Goal: Task Accomplishment & Management: Manage account settings

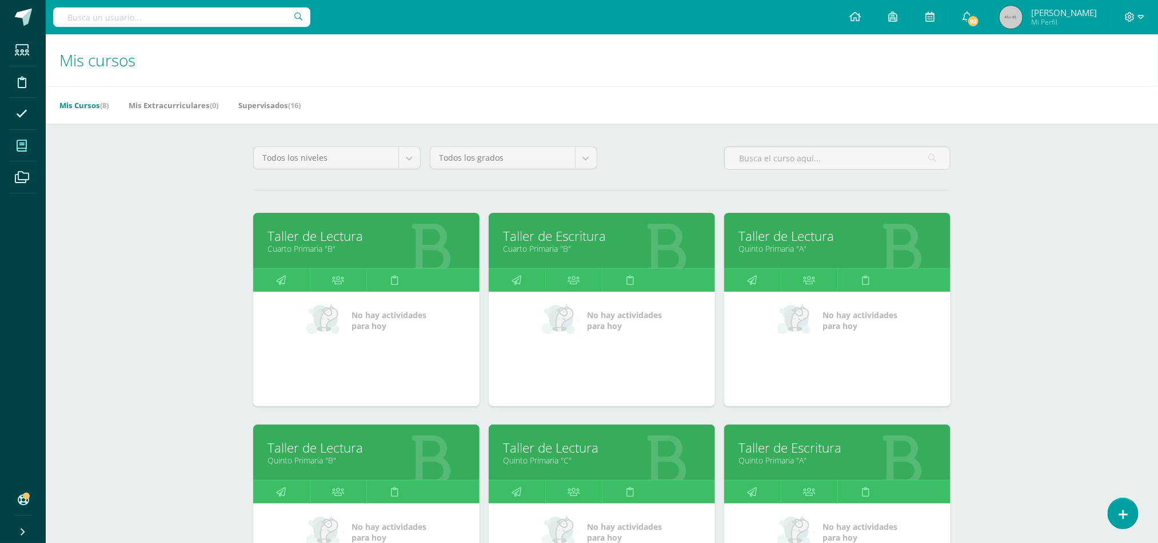
click at [555, 253] on link "Cuarto Primaria "B"" at bounding box center [602, 248] width 198 height 11
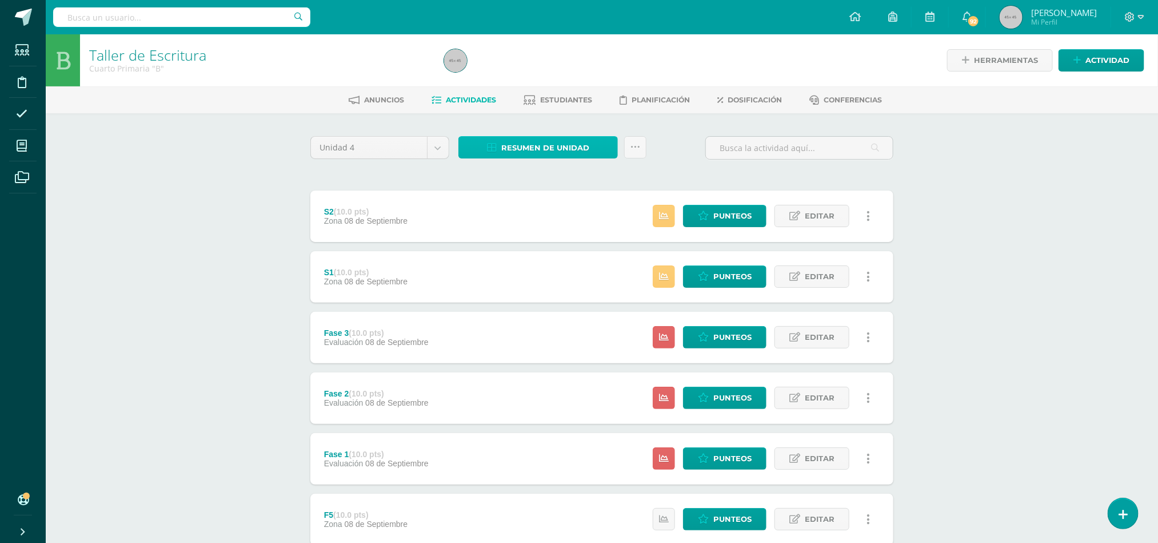
click at [496, 145] on icon at bounding box center [492, 148] width 10 height 10
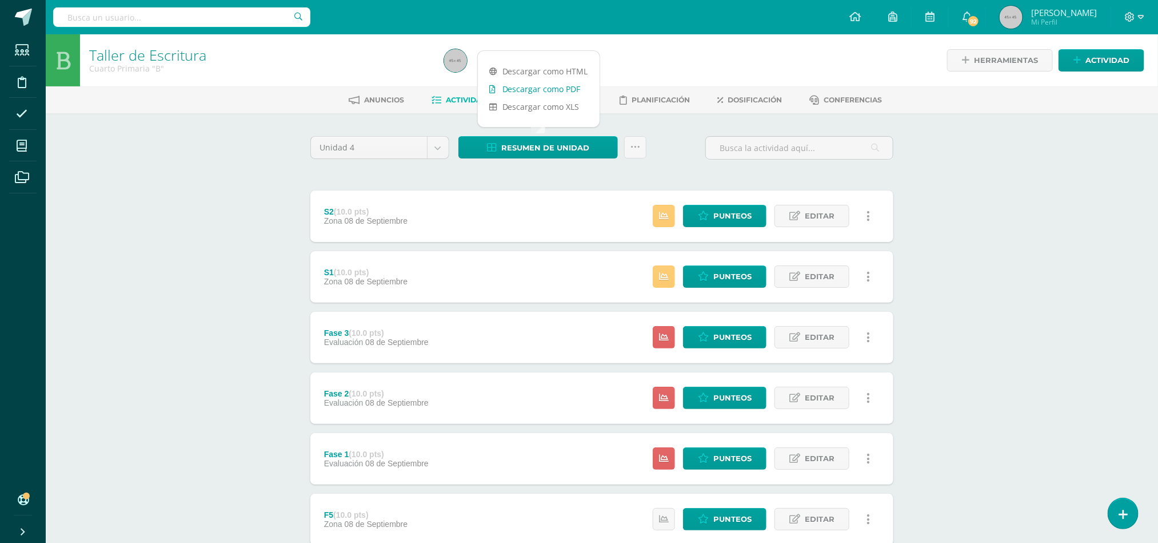
click at [531, 91] on link "Descargar como PDF" at bounding box center [539, 89] width 122 height 18
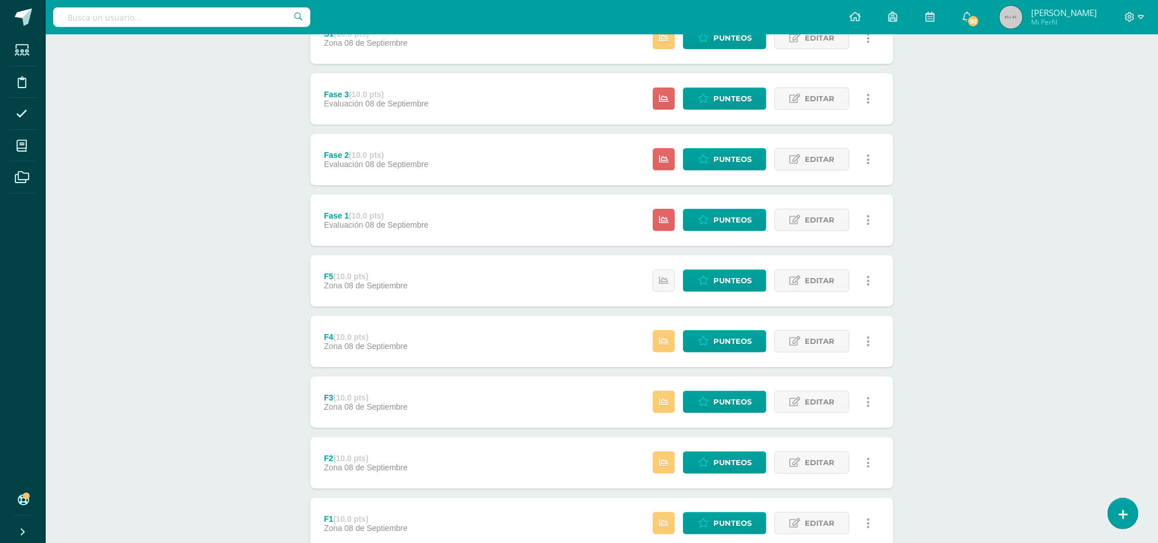
scroll to position [317, 0]
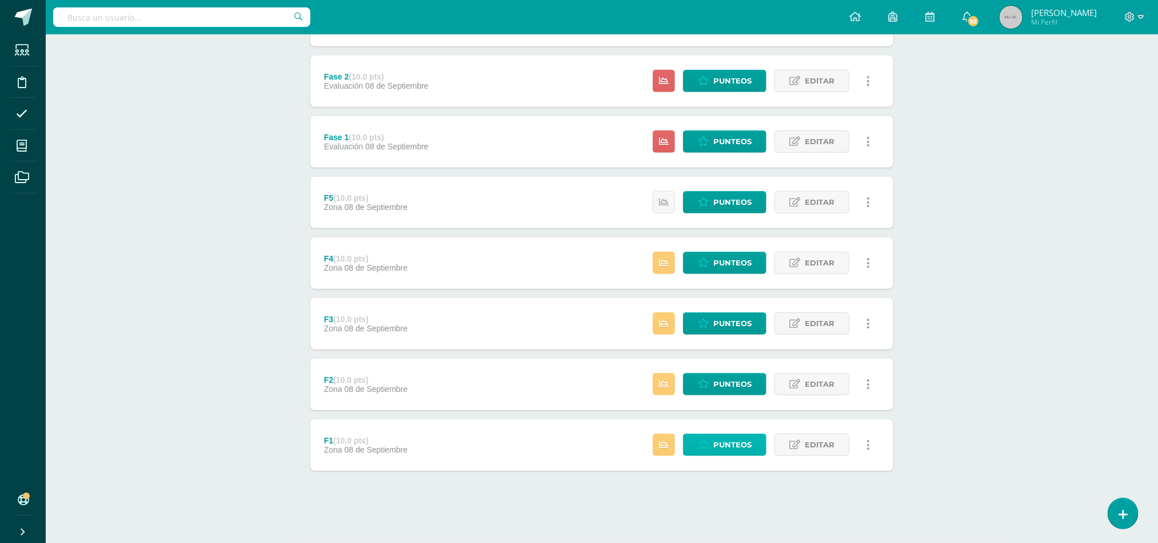
click at [730, 450] on span "Punteos" at bounding box center [733, 444] width 38 height 21
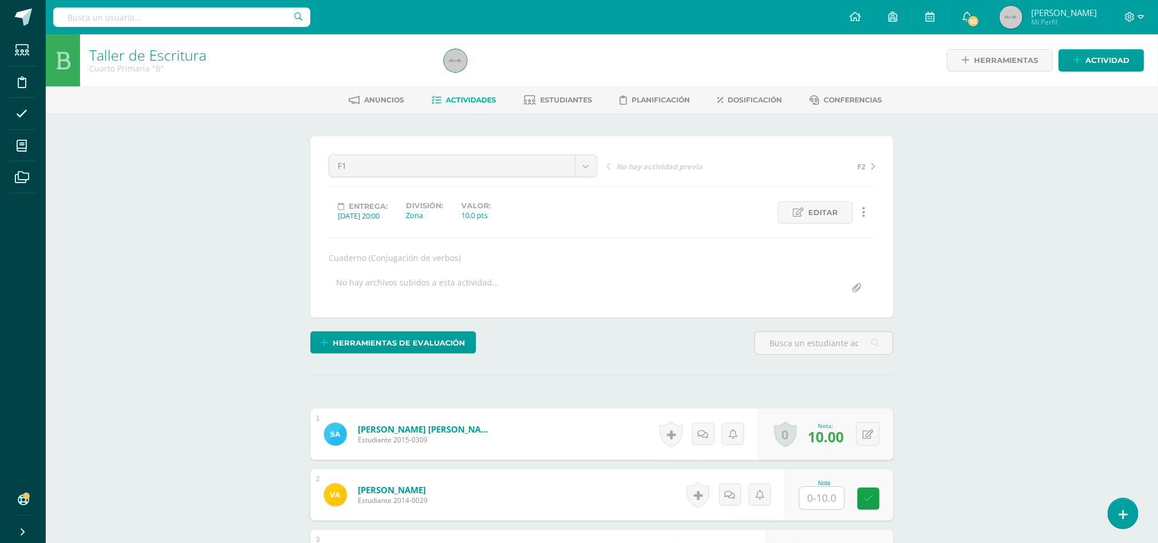
scroll to position [1, 0]
click at [826, 496] on input "text" at bounding box center [829, 497] width 46 height 23
type input "0"
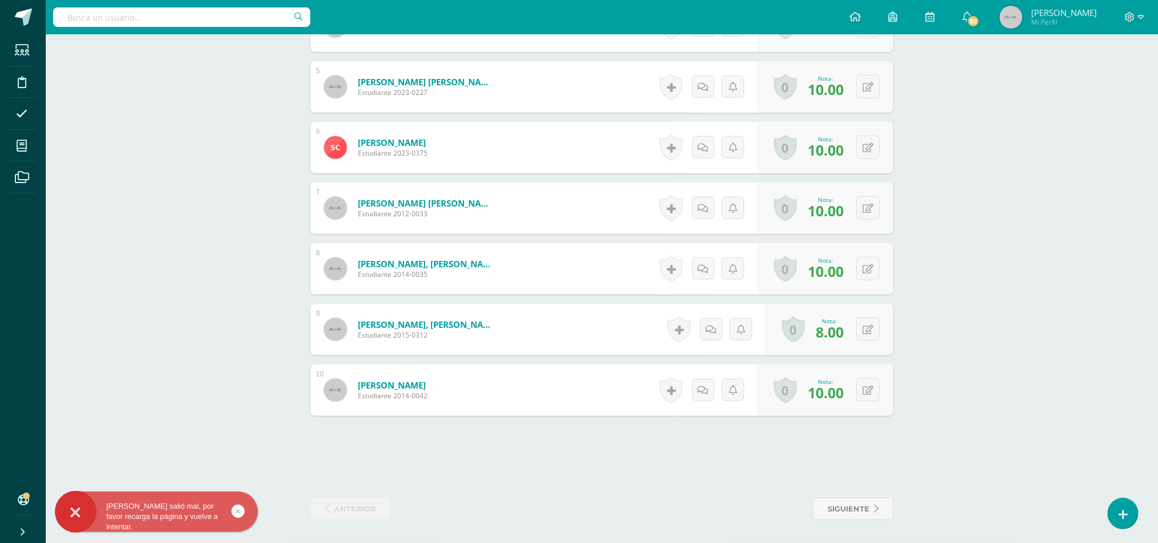
scroll to position [594, 0]
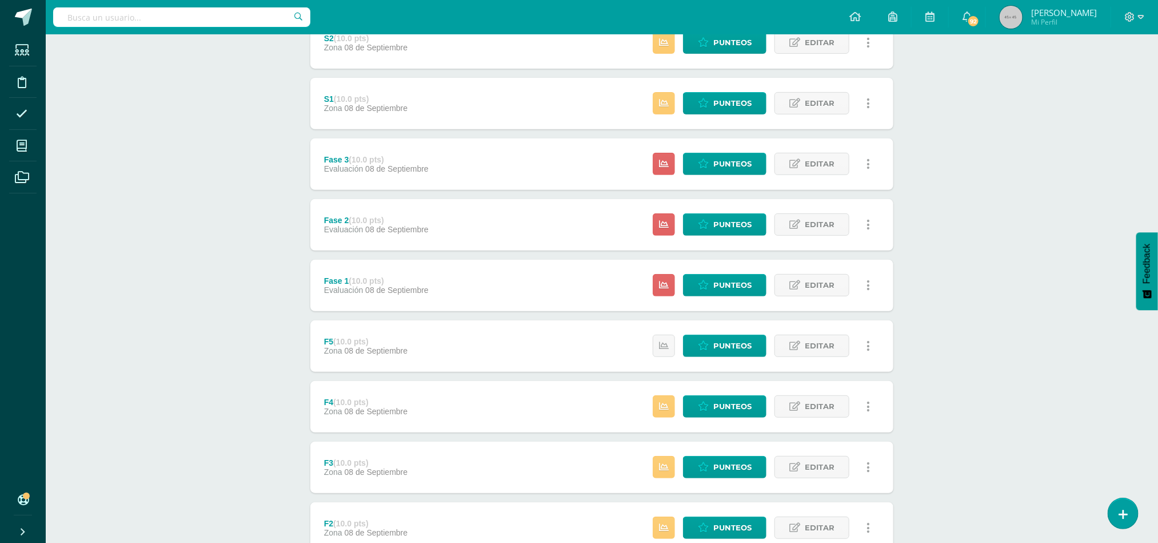
scroll to position [317, 0]
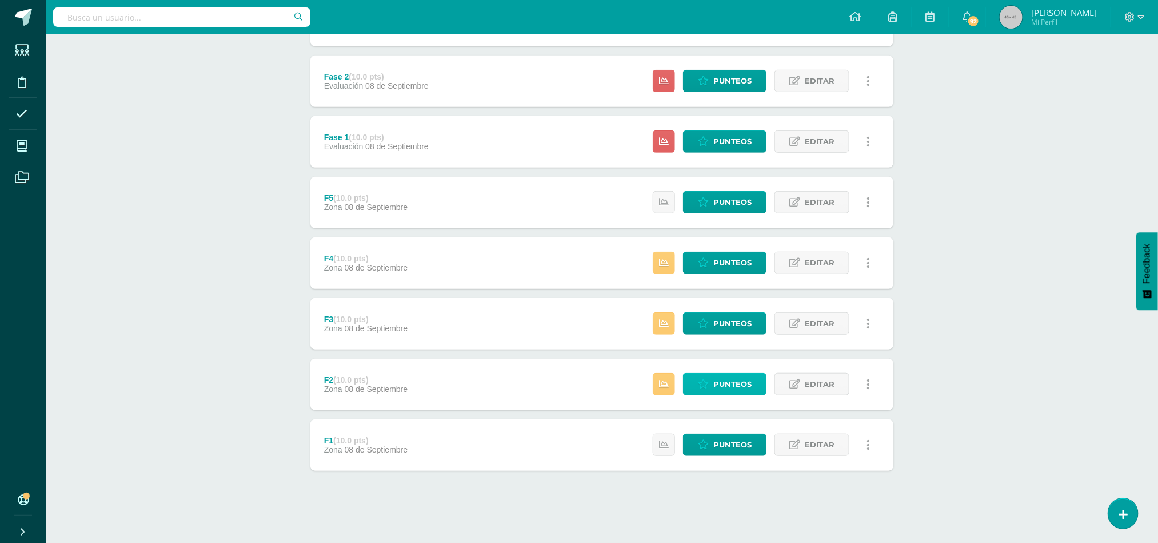
click at [730, 385] on span "Punteos" at bounding box center [733, 383] width 38 height 21
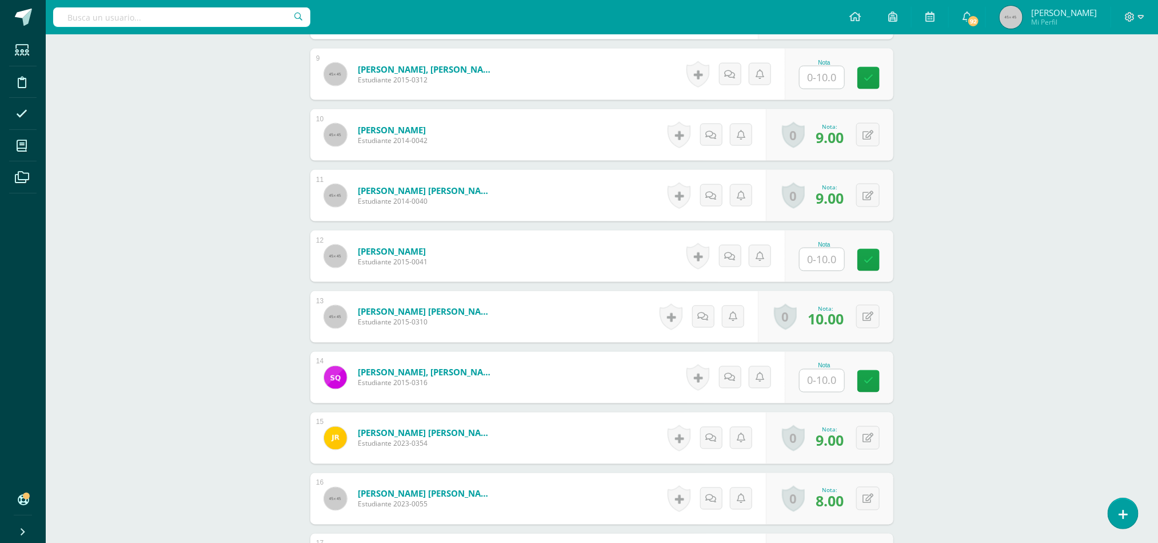
scroll to position [873, 0]
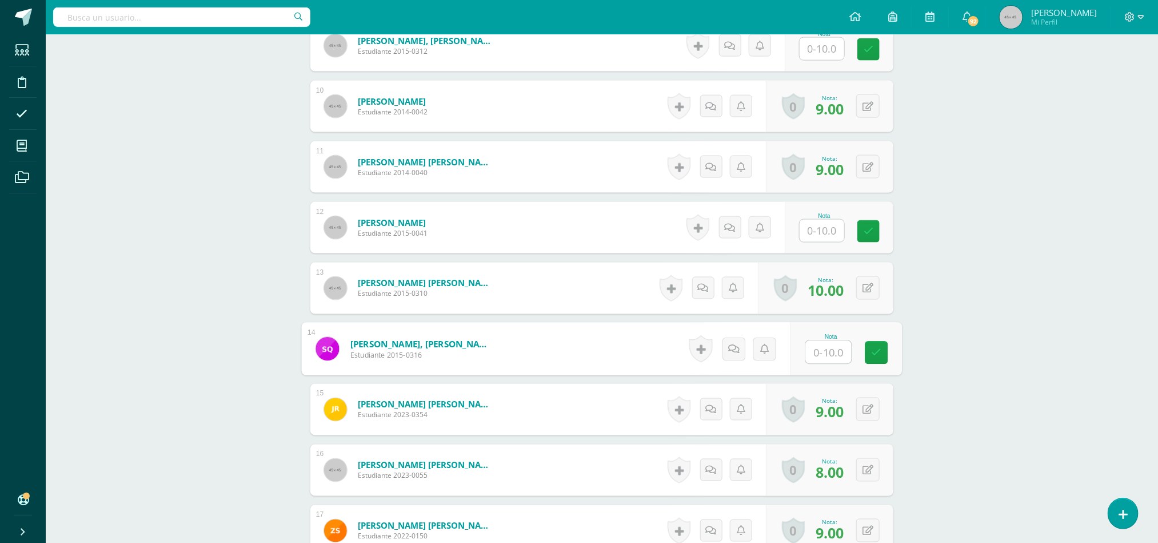
click at [821, 351] on input "text" at bounding box center [829, 352] width 46 height 23
type input "10"
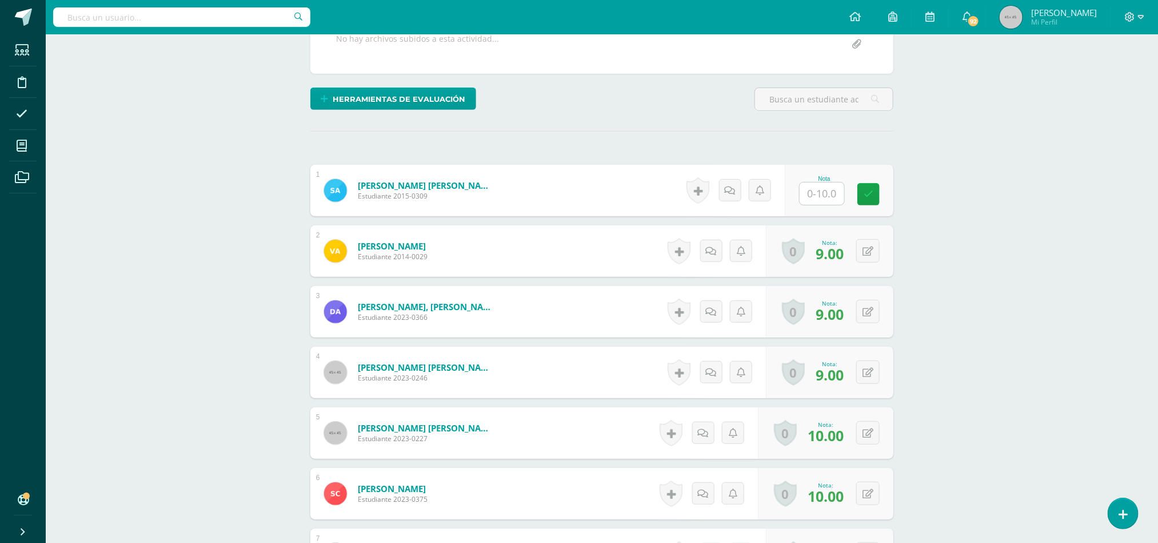
scroll to position [0, 0]
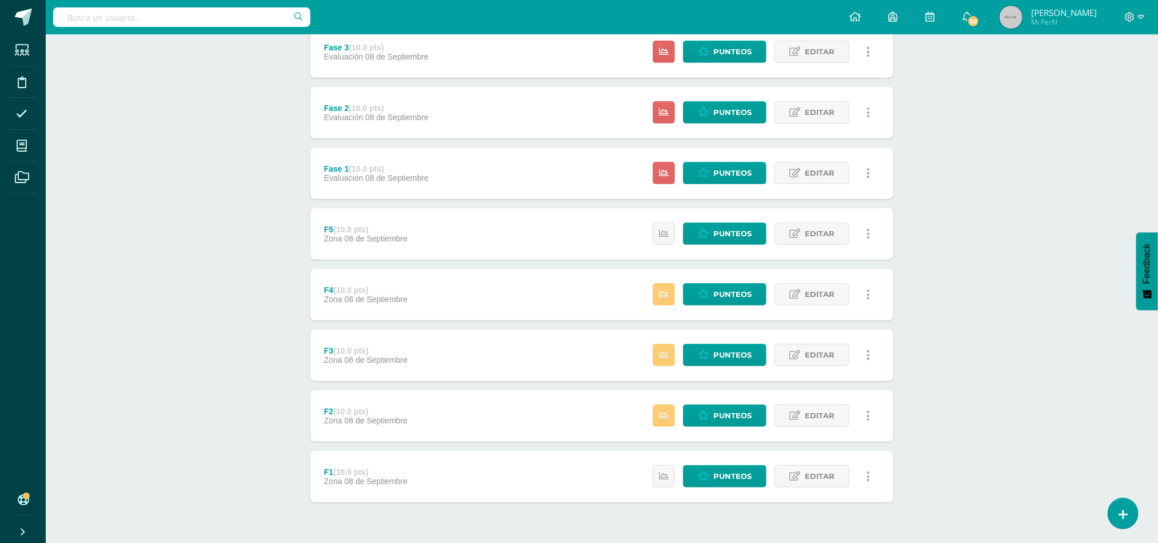
scroll to position [317, 0]
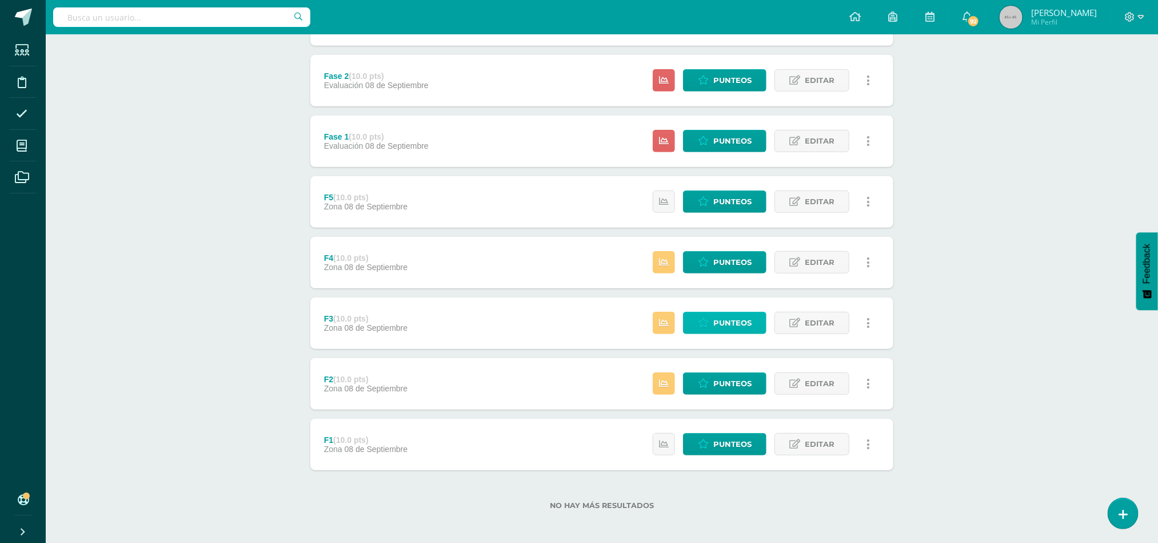
click at [722, 319] on span "Punteos" at bounding box center [733, 322] width 38 height 21
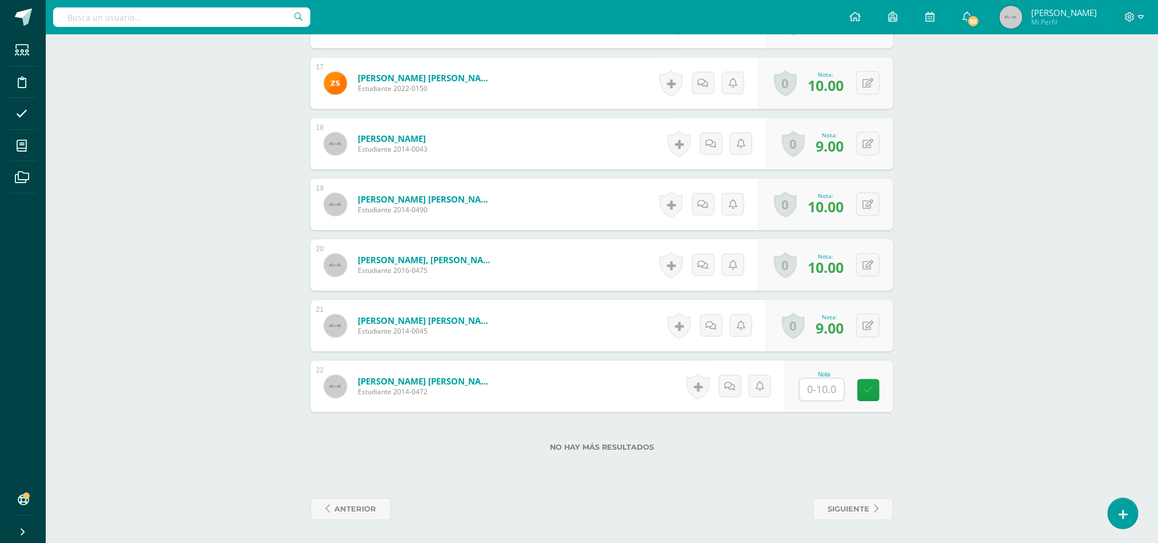
scroll to position [1325, 0]
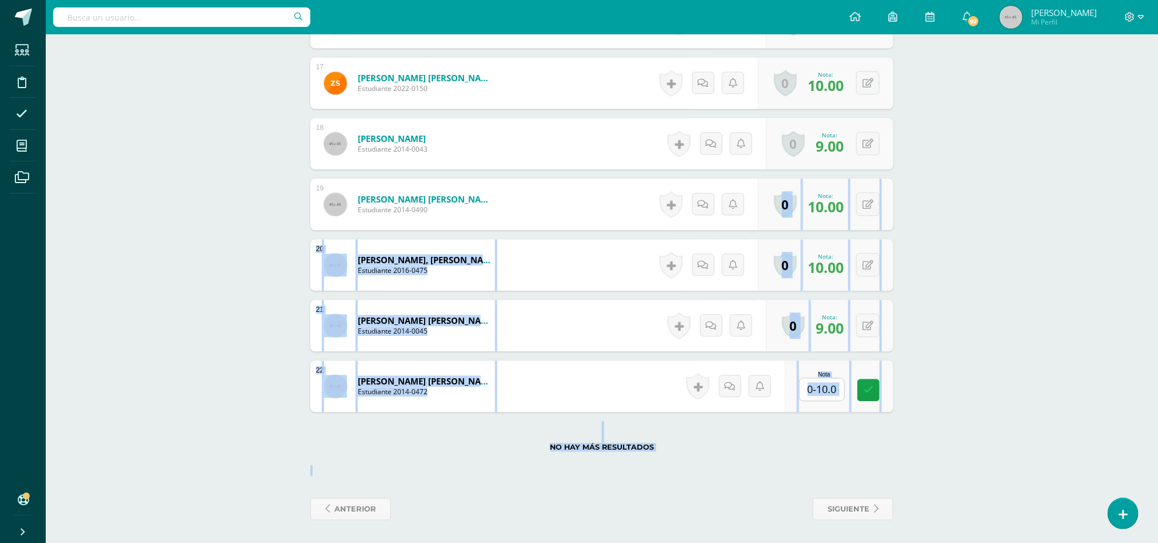
drag, startPoint x: 1158, startPoint y: 479, endPoint x: 1152, endPoint y: 185, distance: 293.4
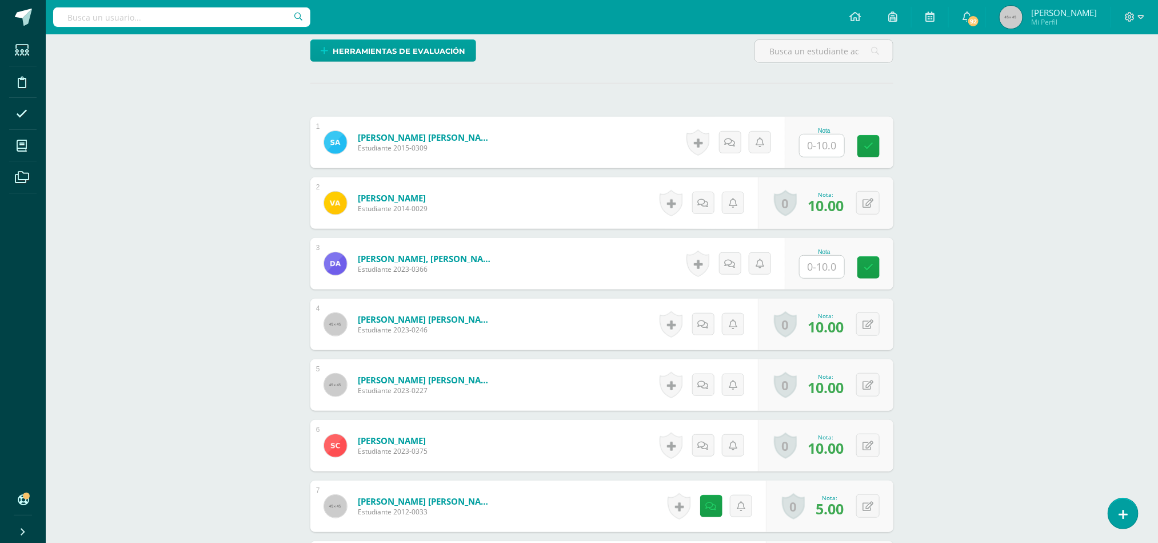
scroll to position [260, 0]
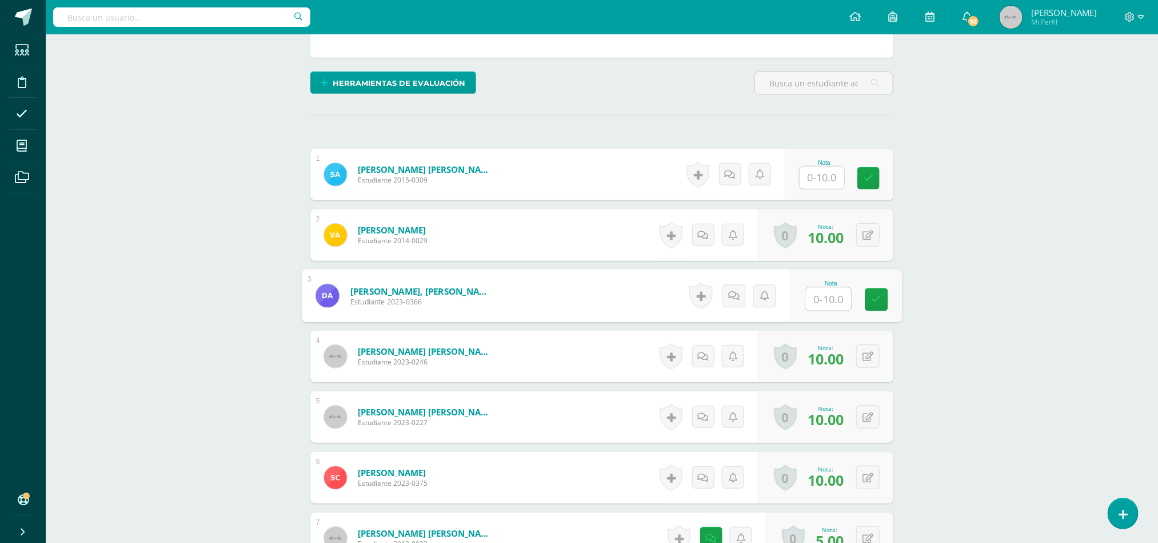
click at [824, 304] on input "text" at bounding box center [829, 299] width 46 height 23
type input "2"
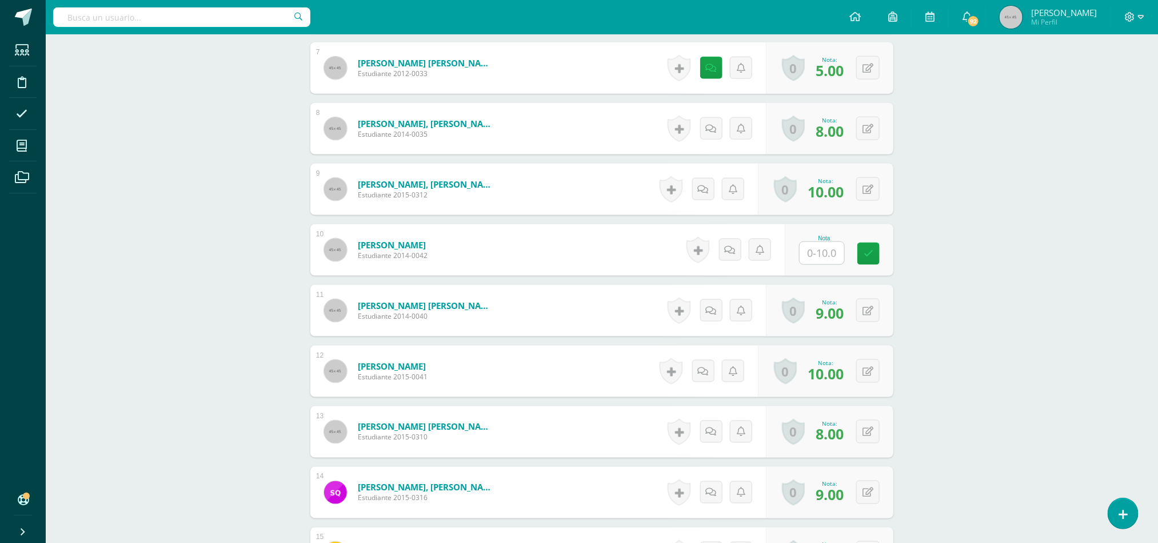
scroll to position [0, 0]
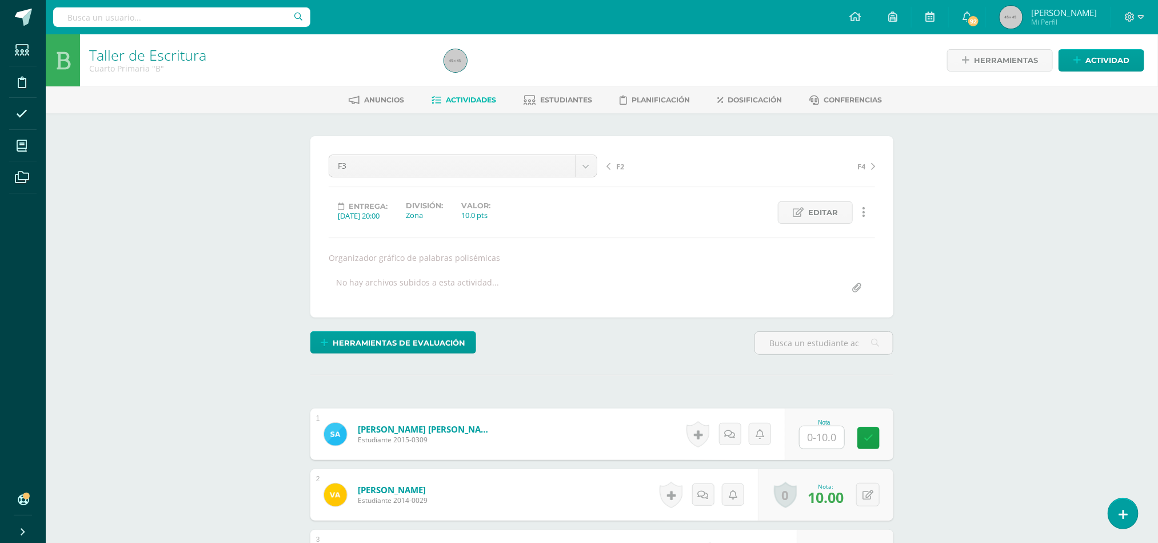
click at [458, 95] on span "Actividades" at bounding box center [472, 99] width 50 height 9
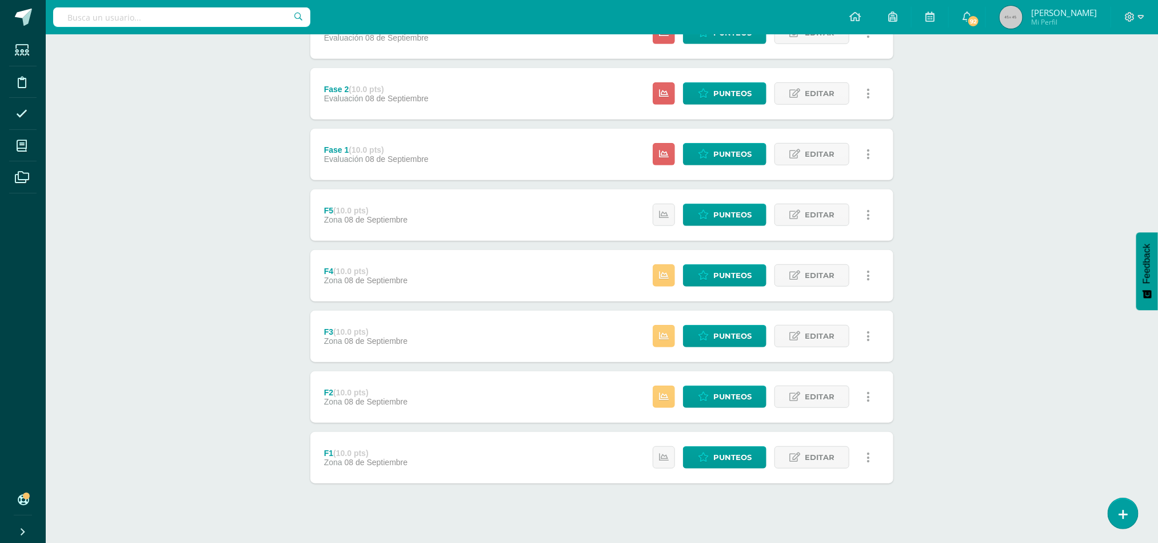
scroll to position [317, 0]
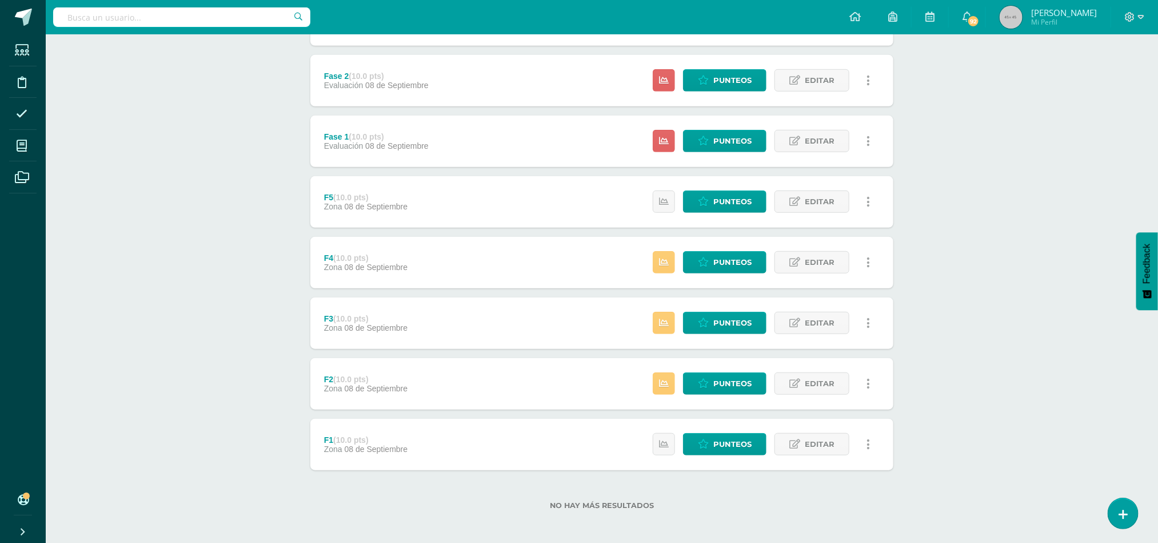
click at [440, 254] on div "F4 (10.0 pts) Zona 08 de Septiembre Estatus de Actividad: 3 Estudiantes sin cal…" at bounding box center [601, 262] width 583 height 51
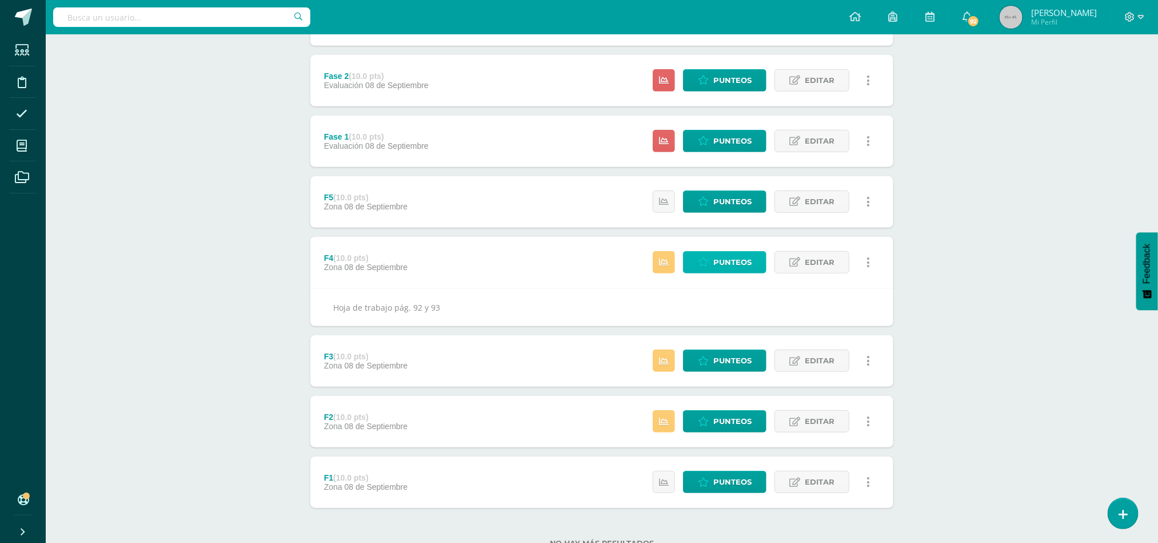
click at [731, 264] on span "Punteos" at bounding box center [733, 262] width 38 height 21
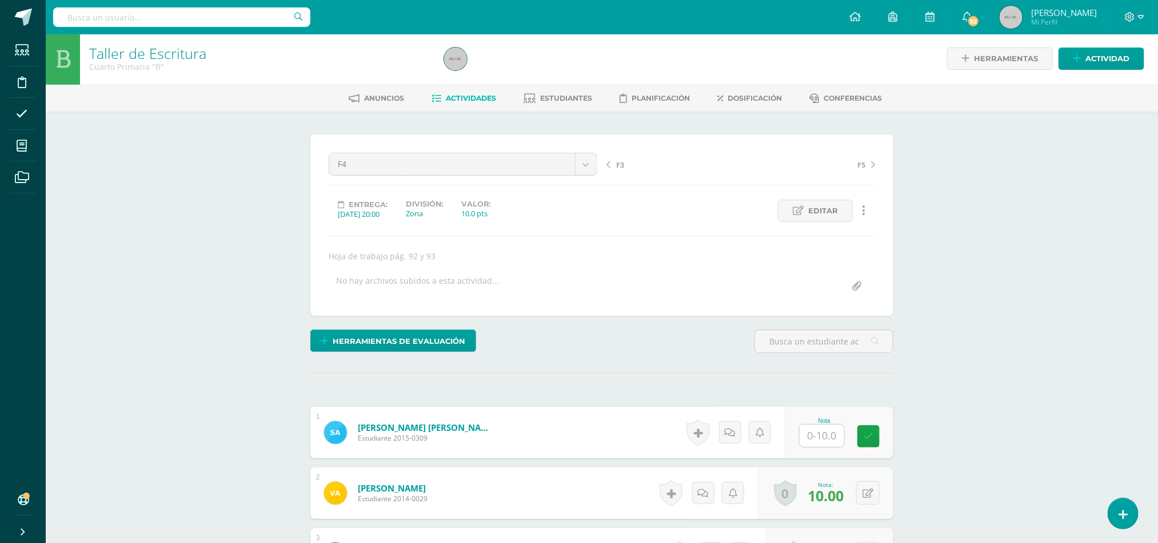
scroll to position [2, 0]
click at [817, 440] on input "text" at bounding box center [829, 435] width 46 height 23
type input "10"
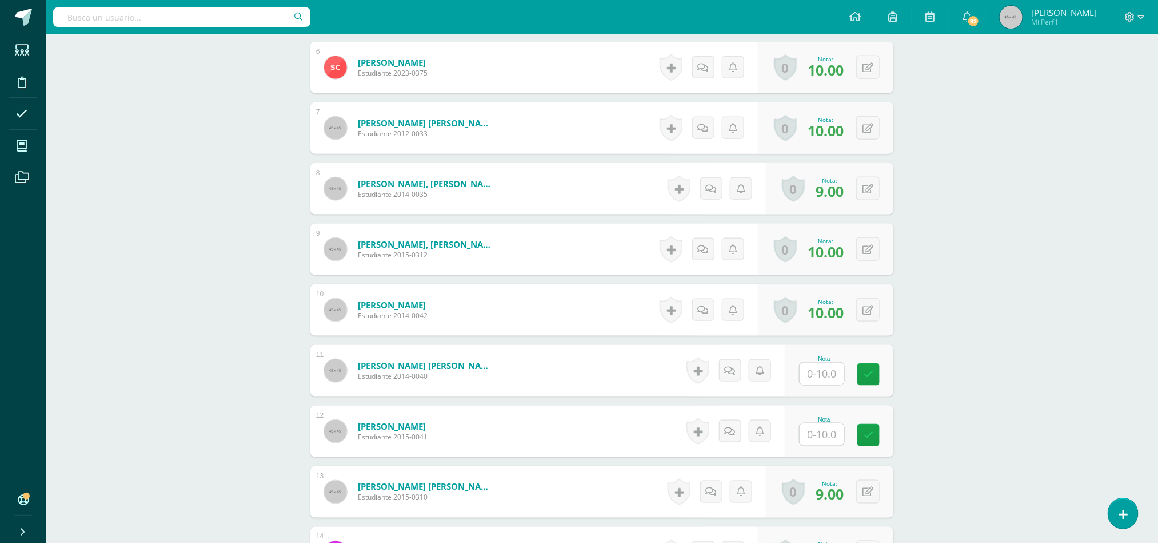
scroll to position [676, 0]
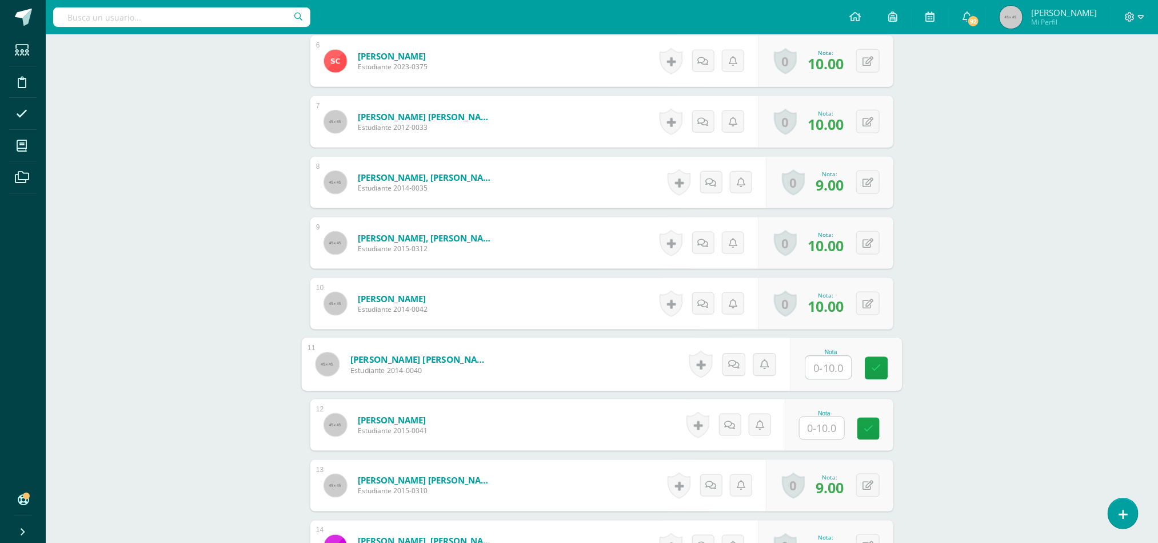
click at [830, 372] on input "text" at bounding box center [829, 367] width 46 height 23
click at [817, 427] on input "text" at bounding box center [829, 428] width 46 height 23
type input "10"
click at [820, 367] on input "text" at bounding box center [829, 367] width 46 height 23
type input "0"
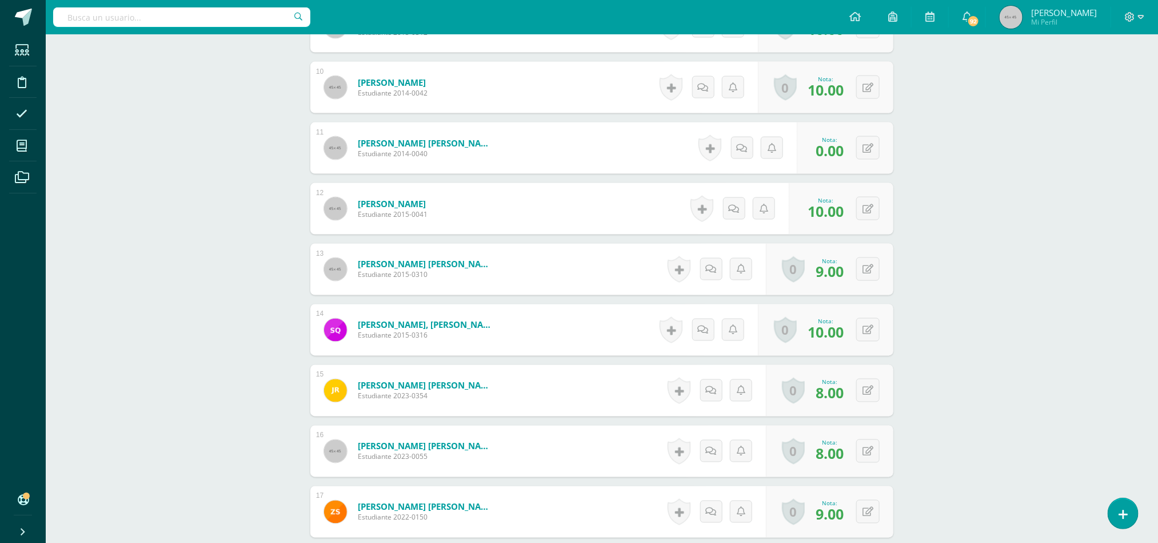
scroll to position [0, 0]
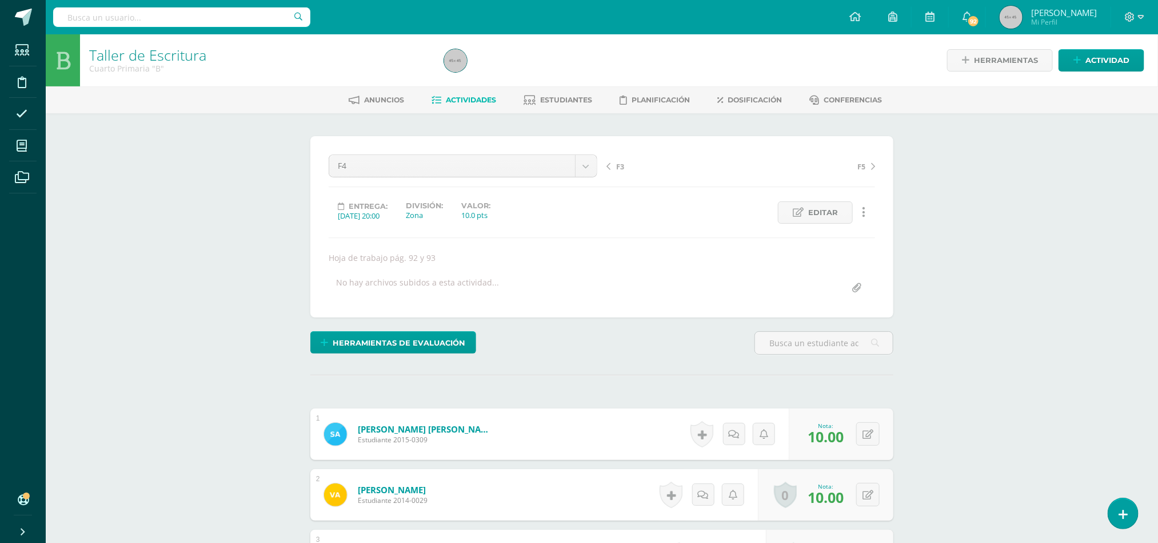
click at [457, 100] on span "Actividades" at bounding box center [472, 99] width 50 height 9
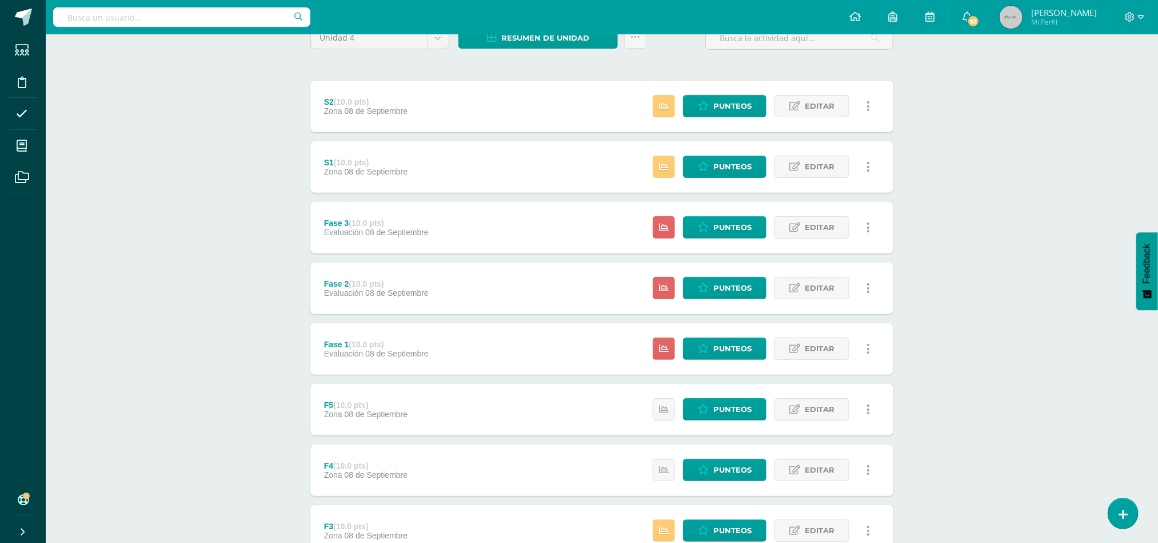
scroll to position [118, 0]
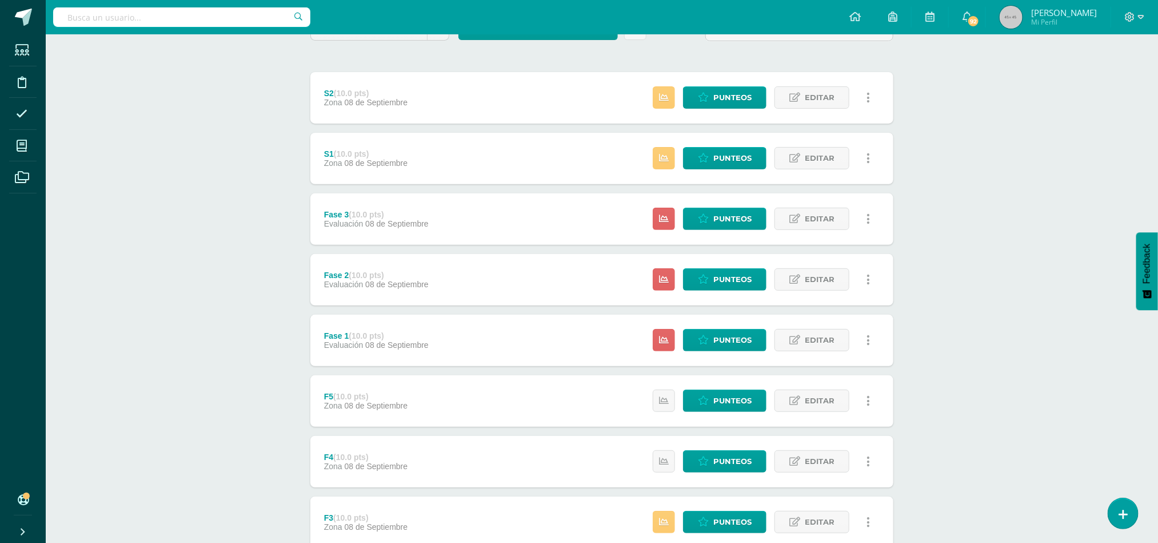
click at [481, 468] on div "F4 (10.0 pts) Zona [DATE] Estatus de Actividad: 0 Estudiantes sin calificar 1 E…" at bounding box center [601, 461] width 583 height 51
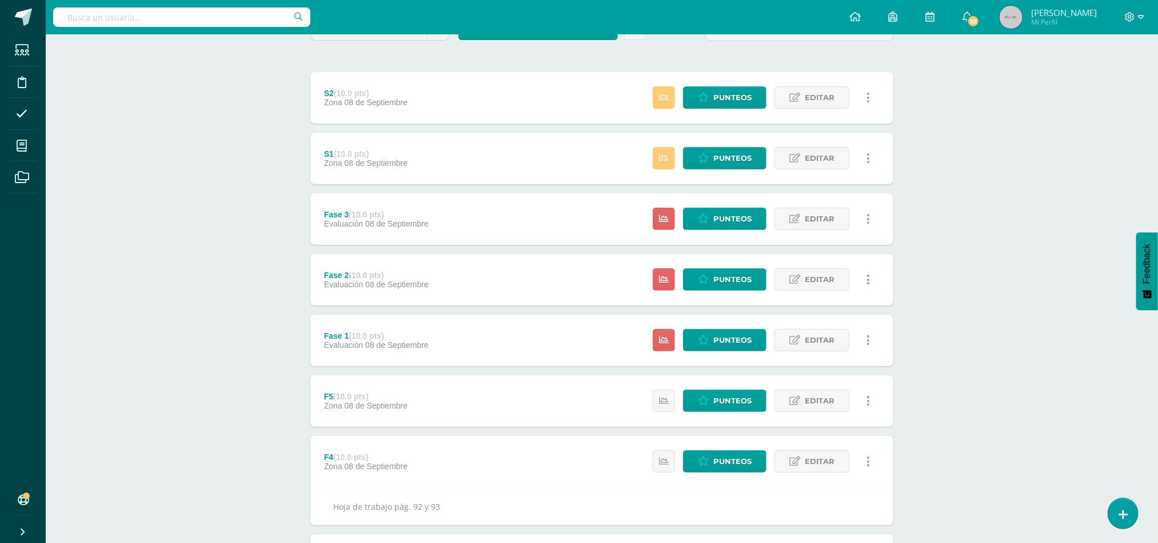
click at [523, 401] on div "F5 (10.0 pts) Zona [DATE] Estatus de Actividad: 0 Estudiantes sin calificar 0 E…" at bounding box center [601, 400] width 583 height 51
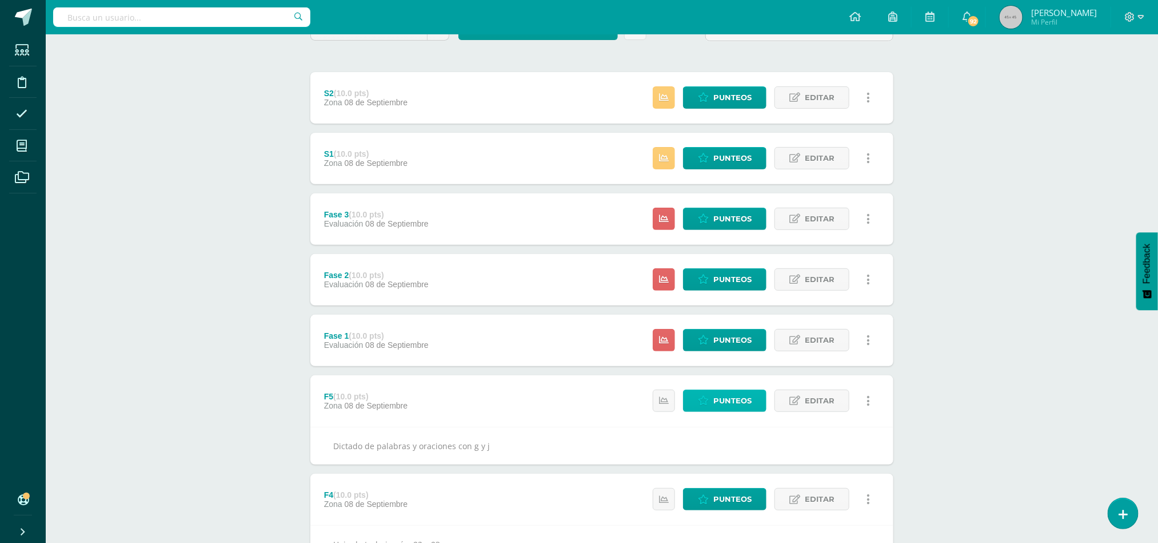
click at [736, 402] on span "Punteos" at bounding box center [733, 400] width 38 height 21
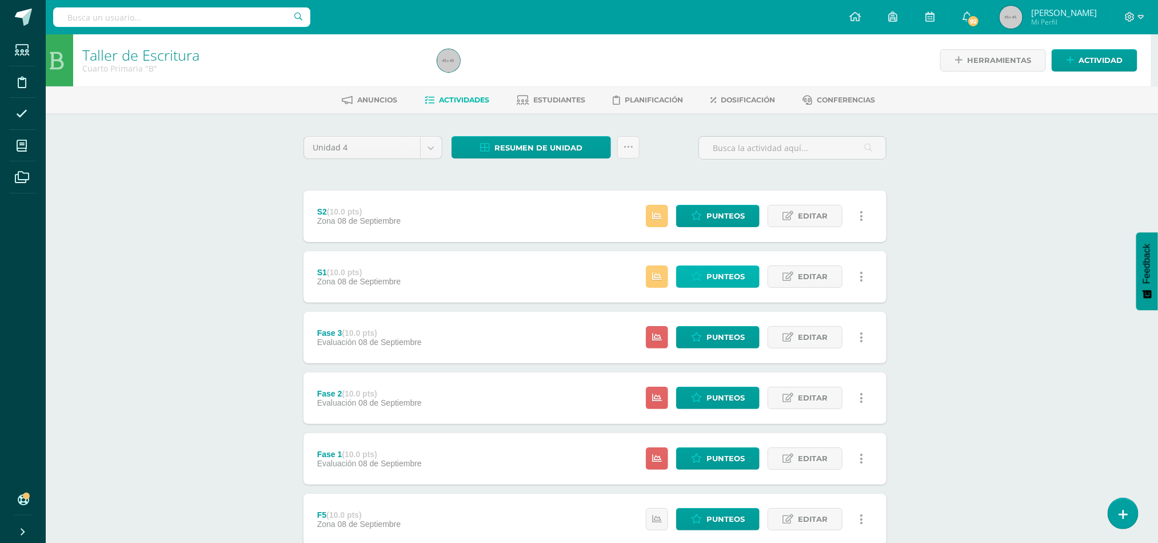
click at [712, 278] on span "Punteos" at bounding box center [726, 276] width 38 height 21
click at [522, 218] on div "S2 (10.0 pts) Zona 08 de Septiembre Estatus de Actividad: 2 Estudiantes sin cal…" at bounding box center [595, 215] width 583 height 51
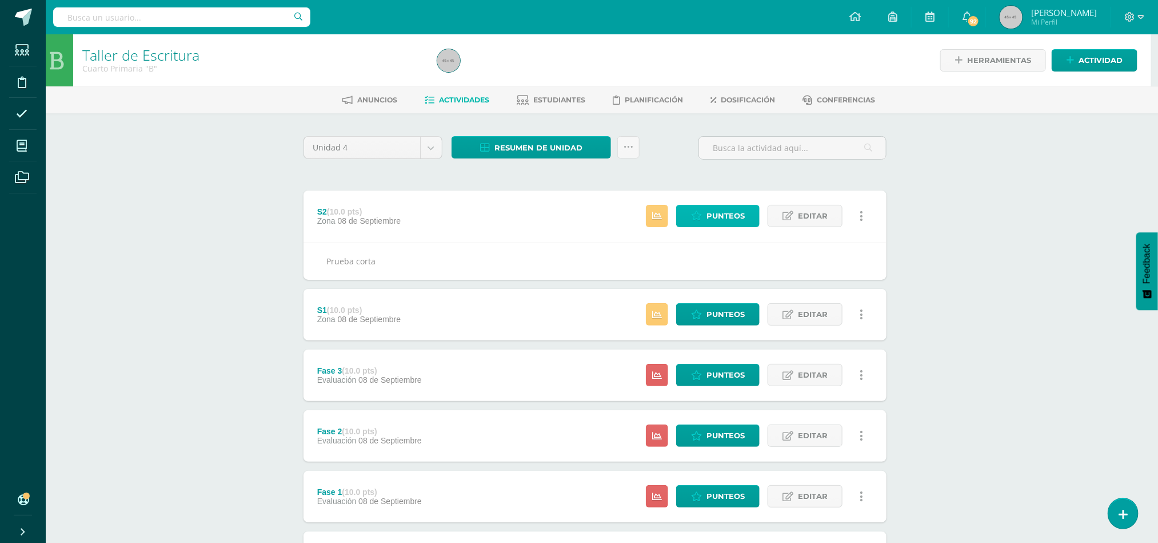
click at [726, 208] on span "Punteos" at bounding box center [726, 215] width 38 height 21
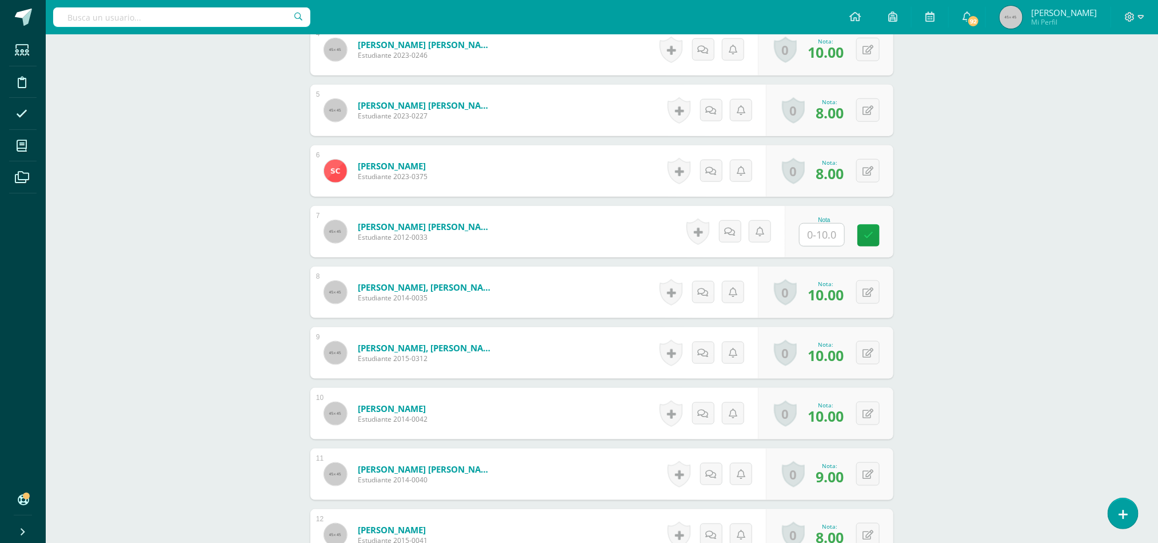
scroll to position [570, 0]
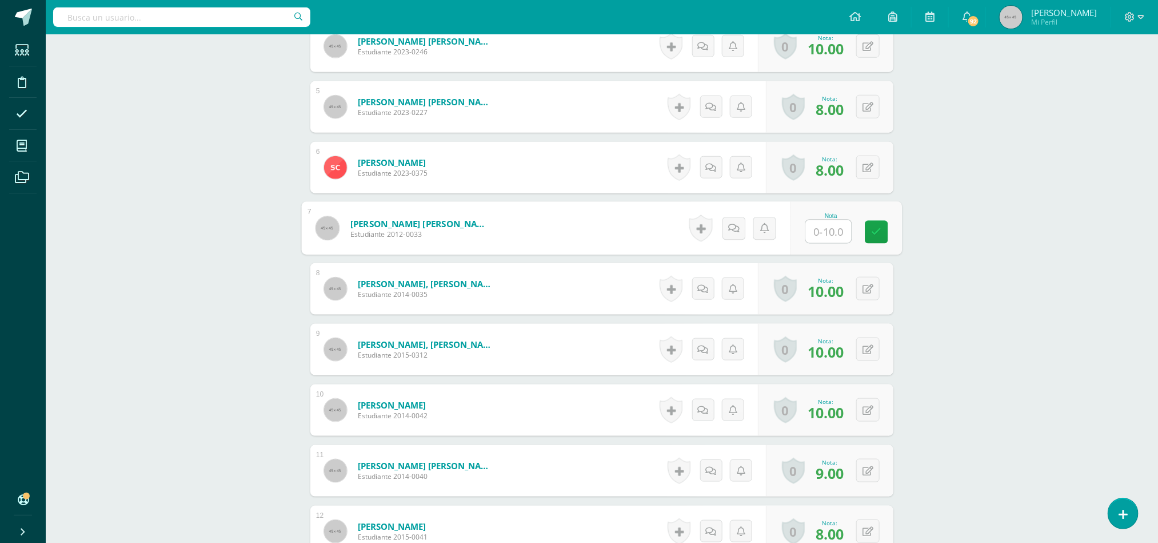
click at [826, 232] on input "text" at bounding box center [829, 231] width 46 height 23
type input "10"
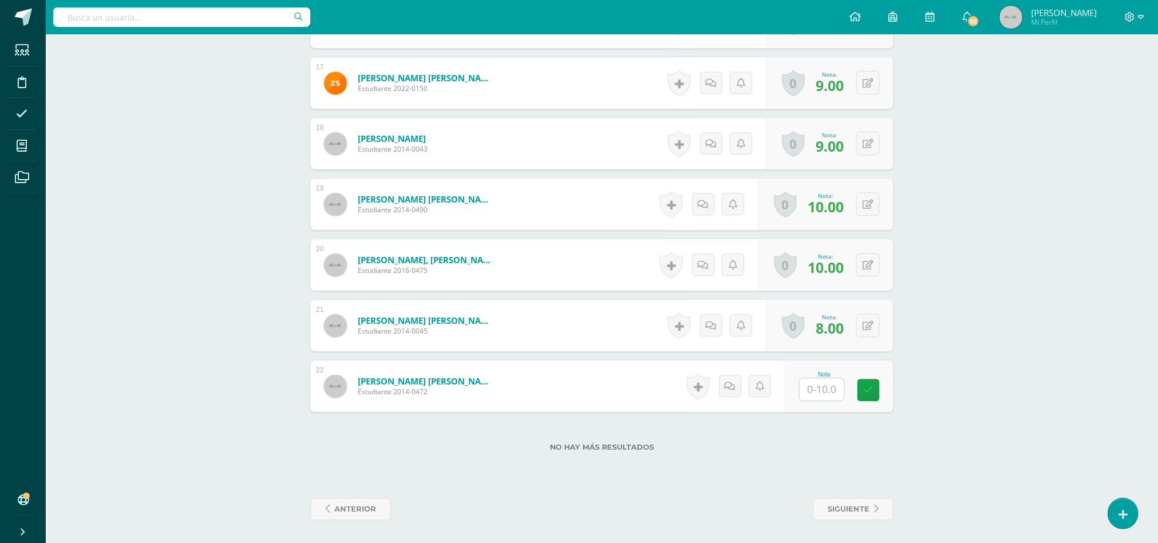
scroll to position [1325, 0]
click at [826, 388] on input "text" at bounding box center [829, 389] width 46 height 23
type input "9"
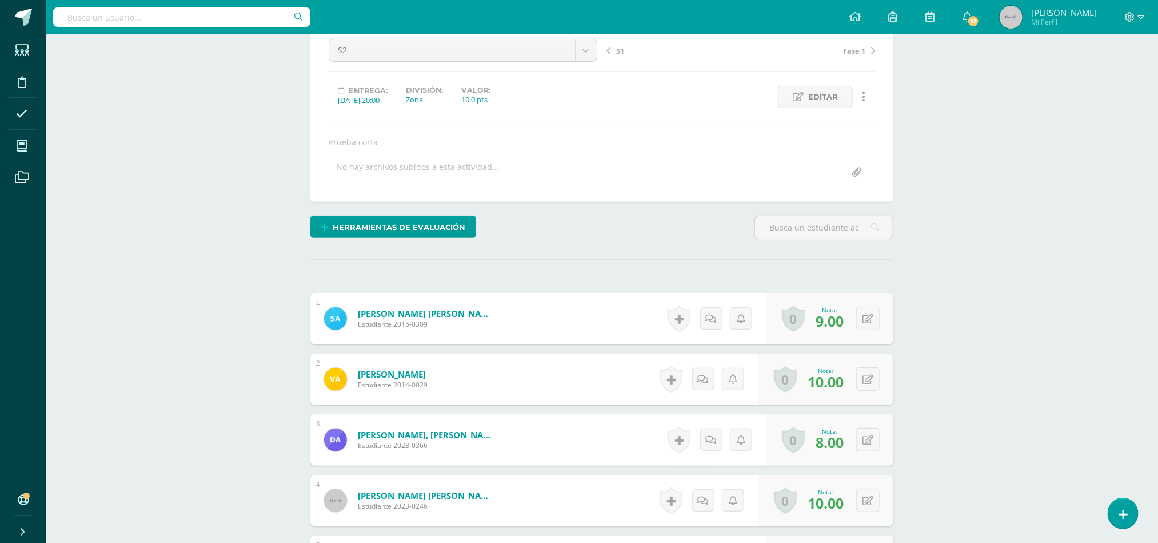
scroll to position [0, 0]
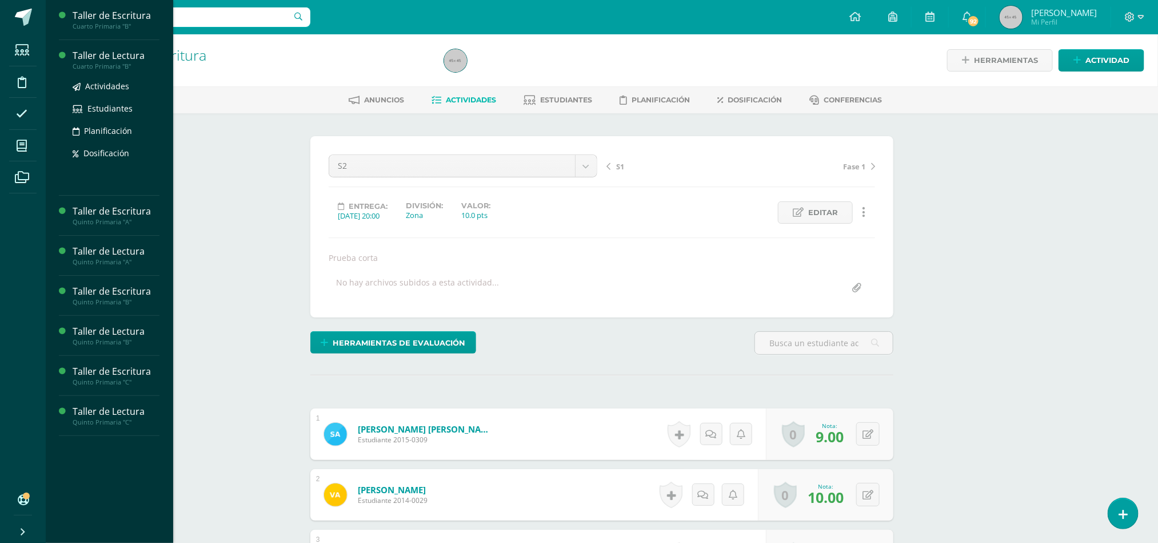
click at [126, 51] on div "Taller de Lectura" at bounding box center [116, 55] width 87 height 13
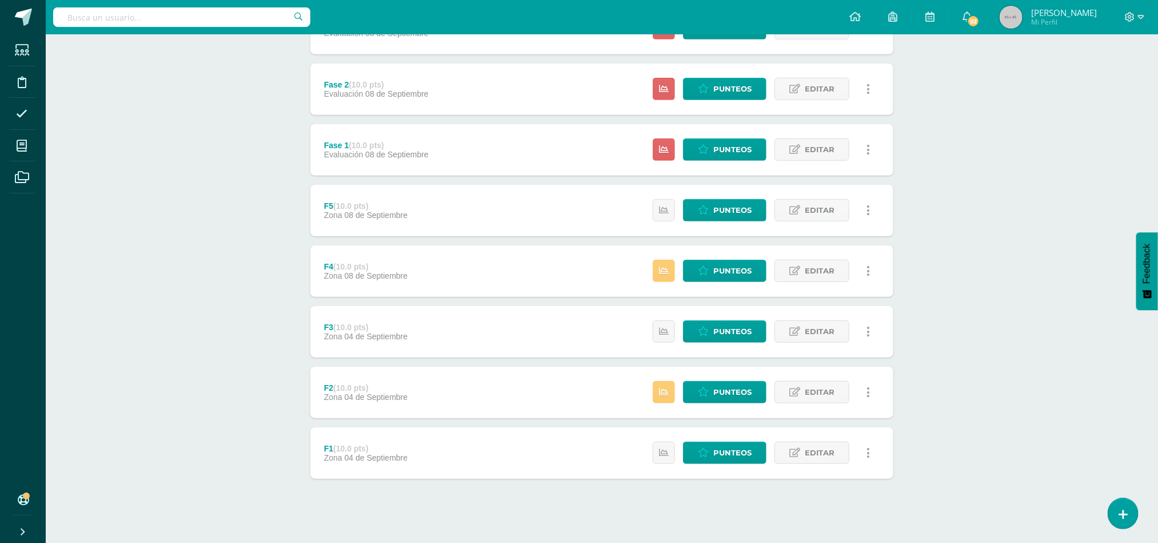
scroll to position [317, 0]
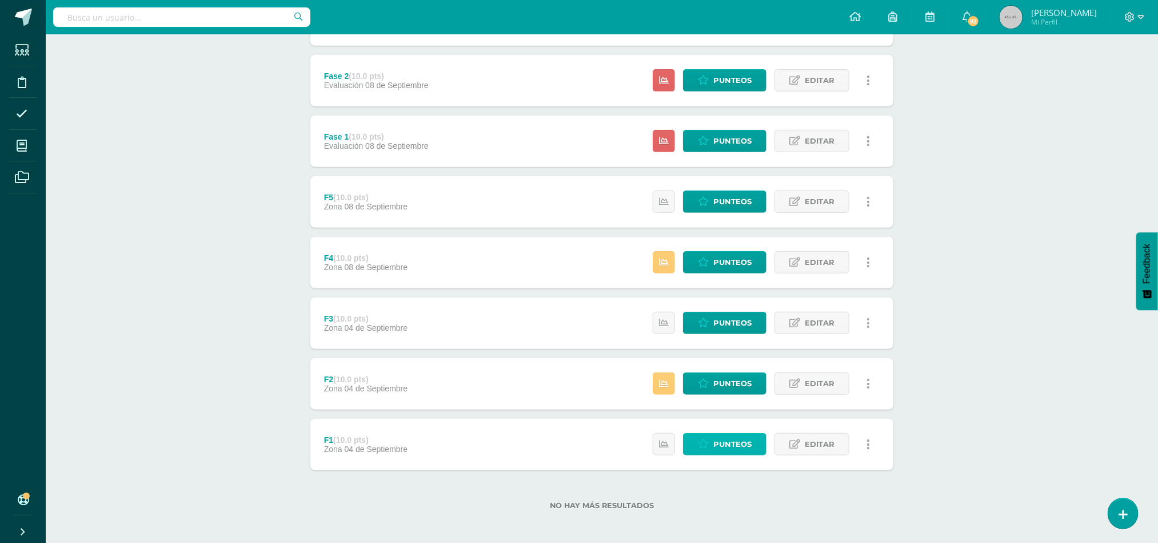
click at [726, 448] on span "Punteos" at bounding box center [733, 443] width 38 height 21
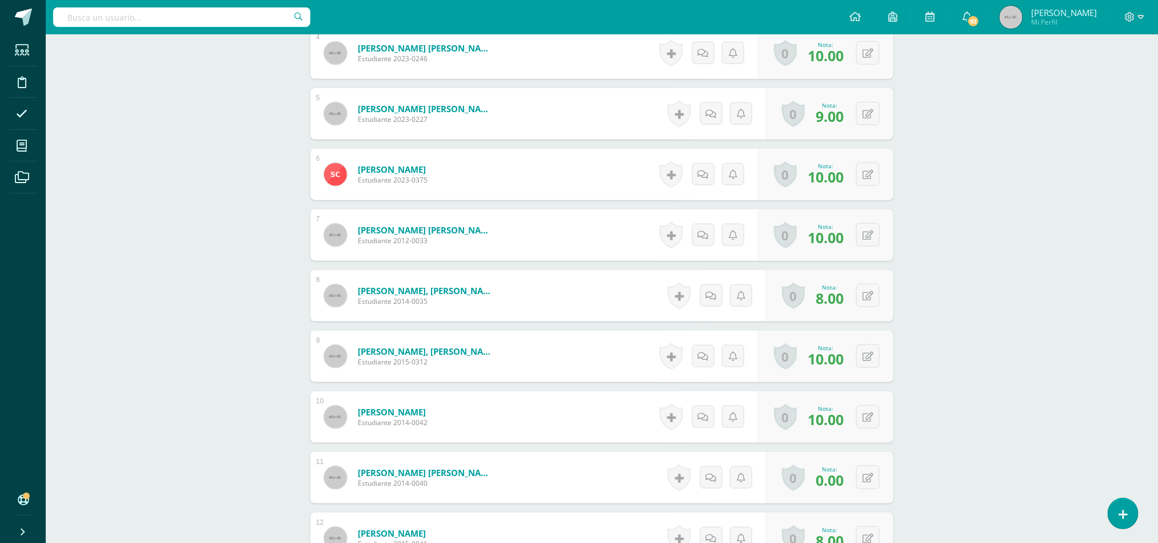
scroll to position [572, 0]
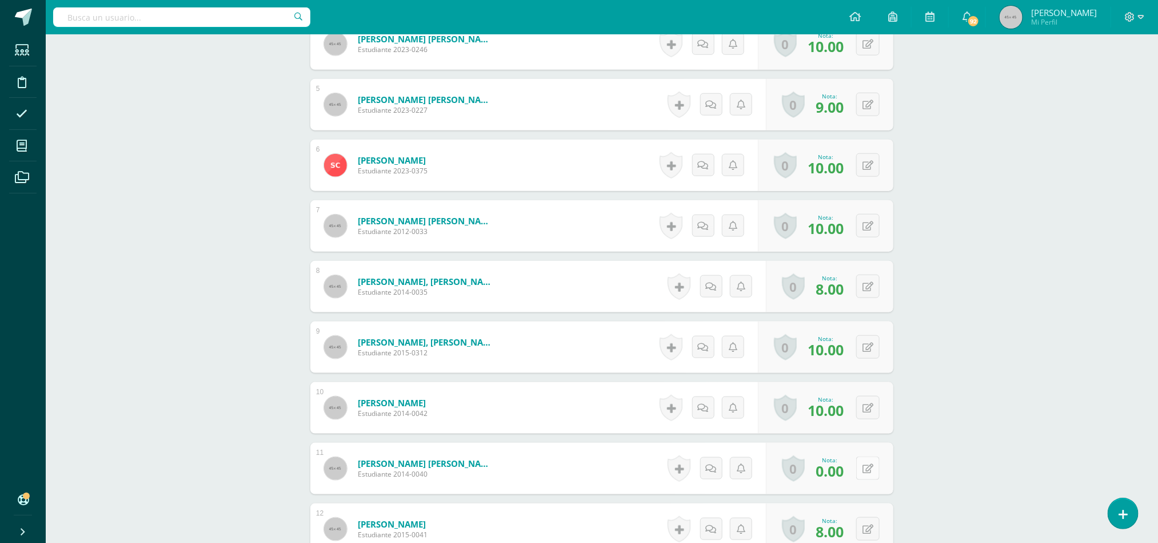
click at [873, 470] on button at bounding box center [868, 467] width 23 height 23
type input "10"
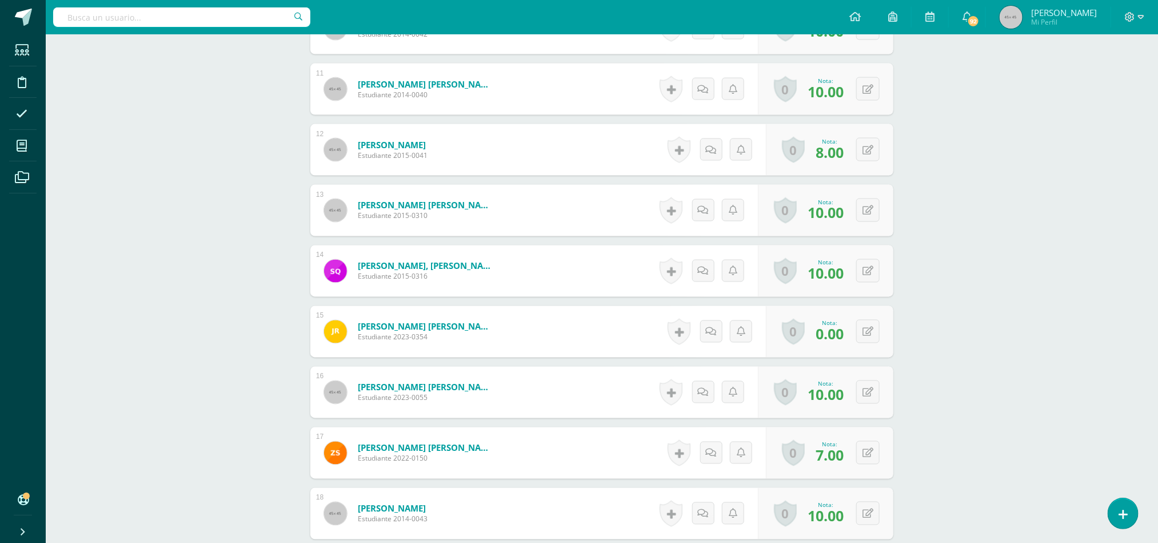
scroll to position [954, 0]
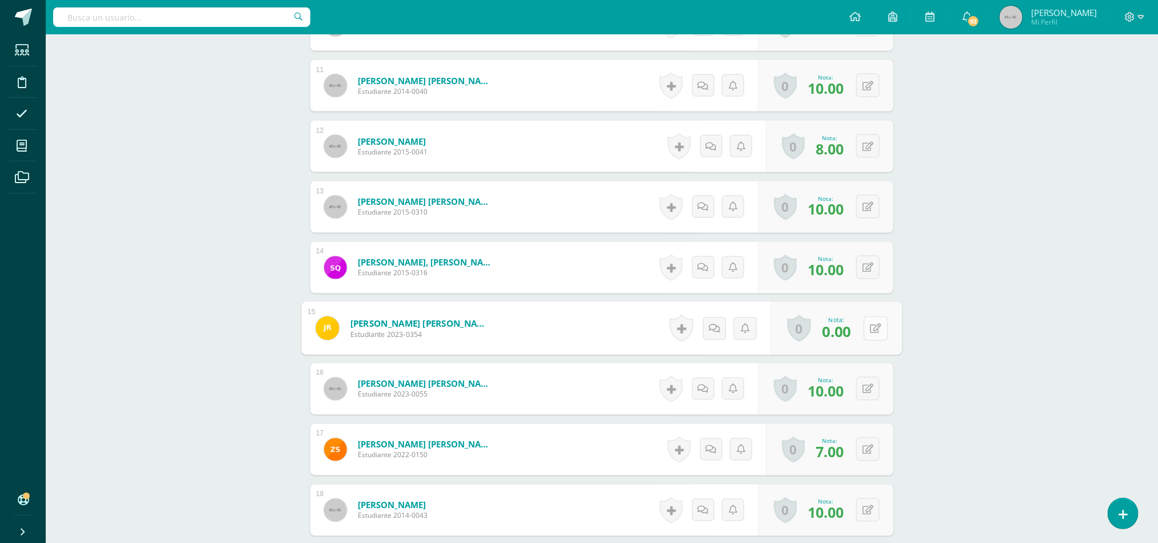
click at [866, 333] on button at bounding box center [876, 328] width 24 height 24
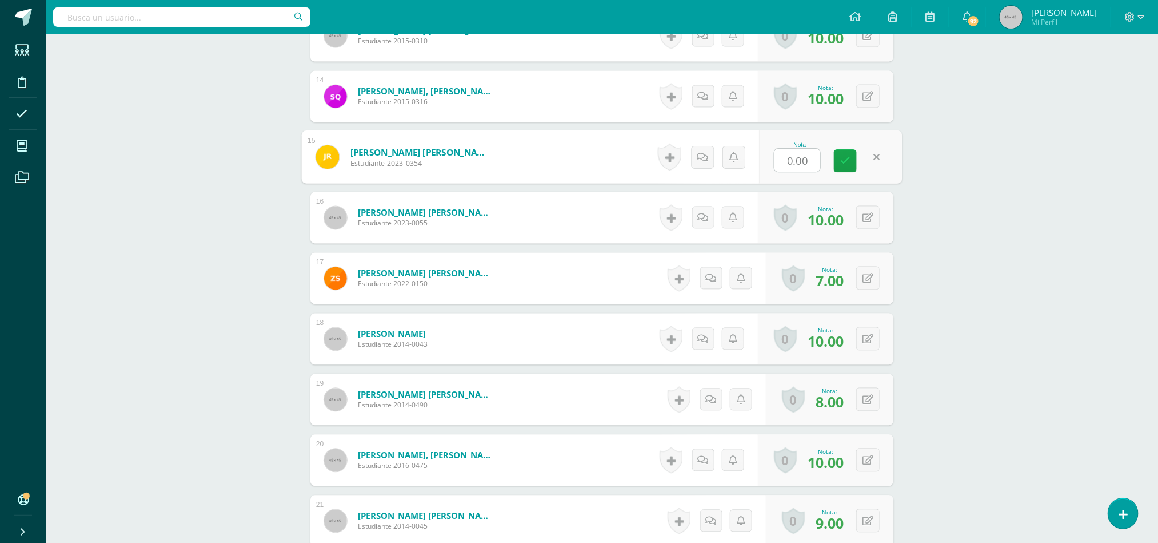
scroll to position [1119, 0]
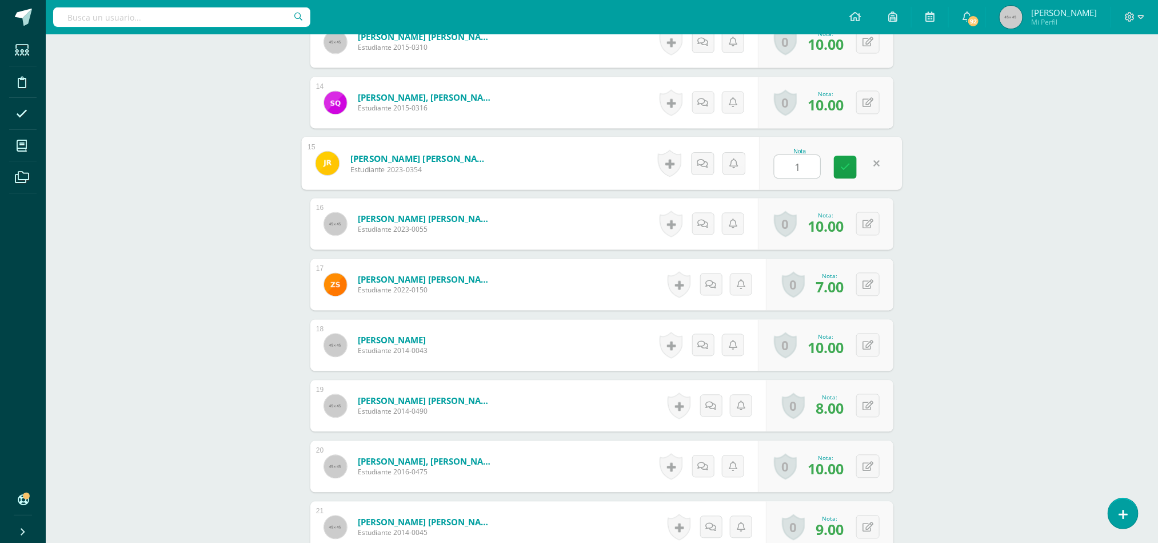
type input "10"
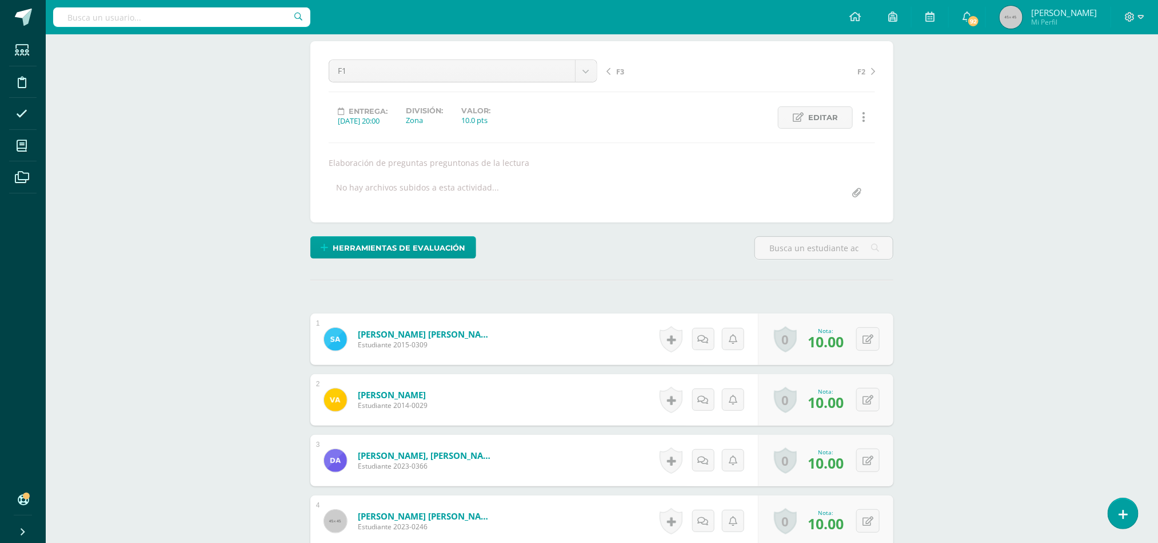
scroll to position [0, 0]
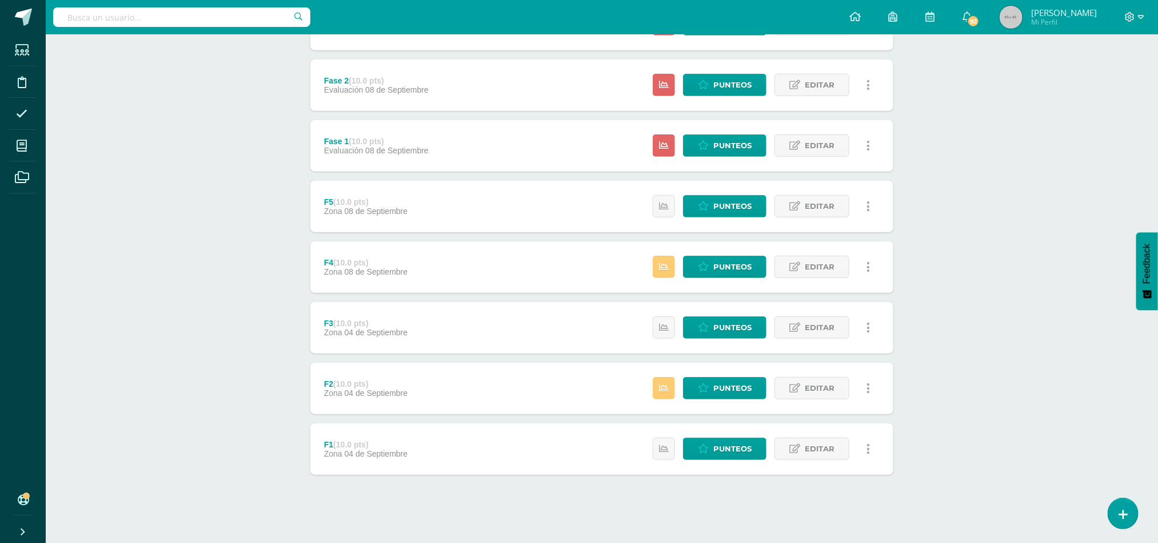
scroll to position [317, 0]
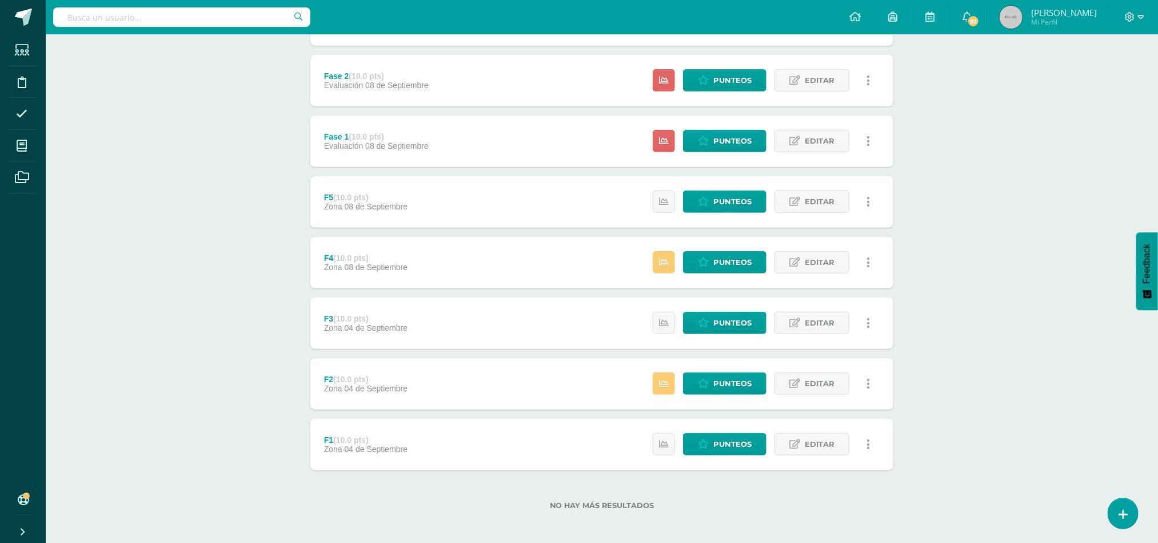
click at [517, 374] on div "F2 (10.0 pts) Zona 04 de Septiembre Estatus de Actividad: 1 Estudiantes sin cal…" at bounding box center [601, 383] width 583 height 51
click at [723, 381] on span "Punteos" at bounding box center [733, 383] width 38 height 21
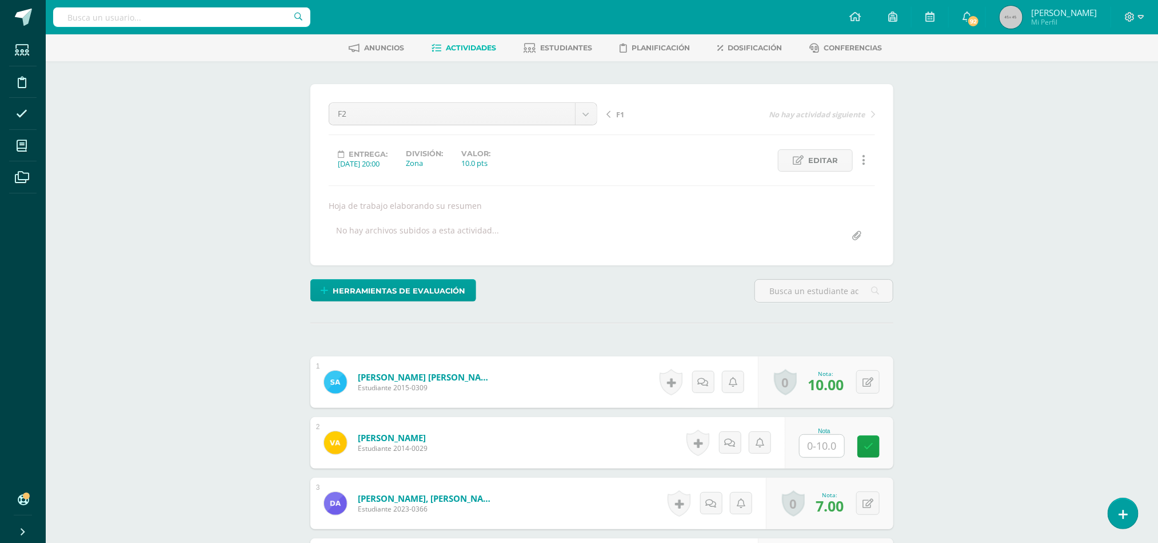
scroll to position [49, 0]
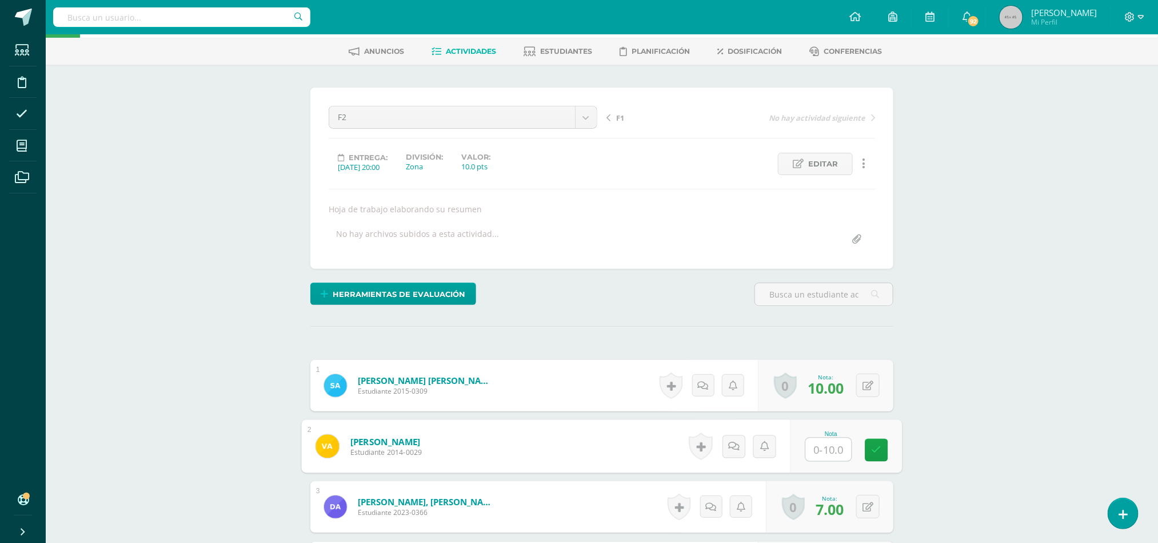
click at [834, 450] on input "text" at bounding box center [829, 449] width 46 height 23
type input "10"
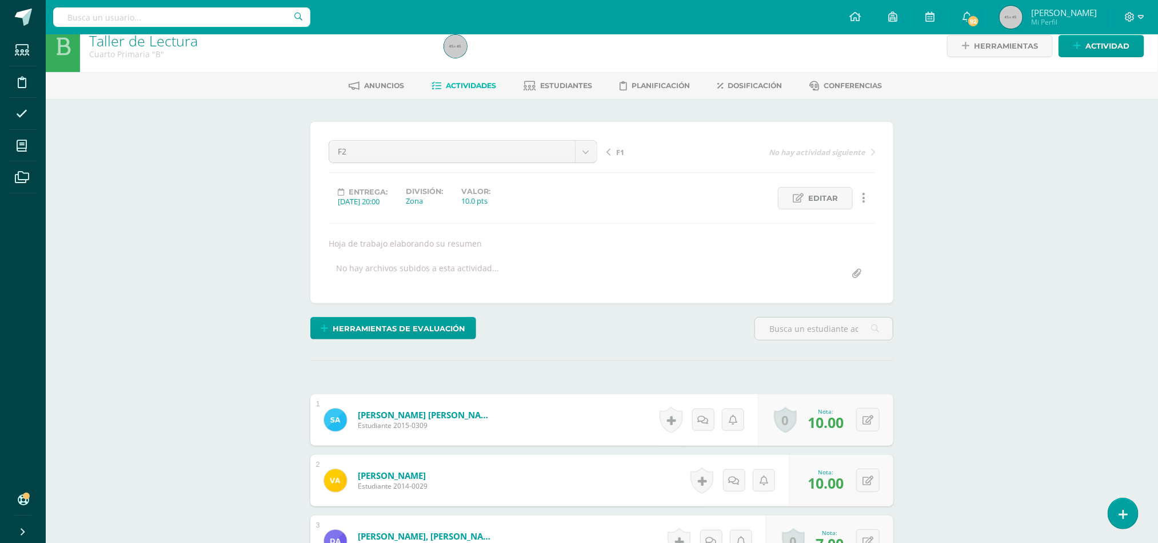
scroll to position [0, 0]
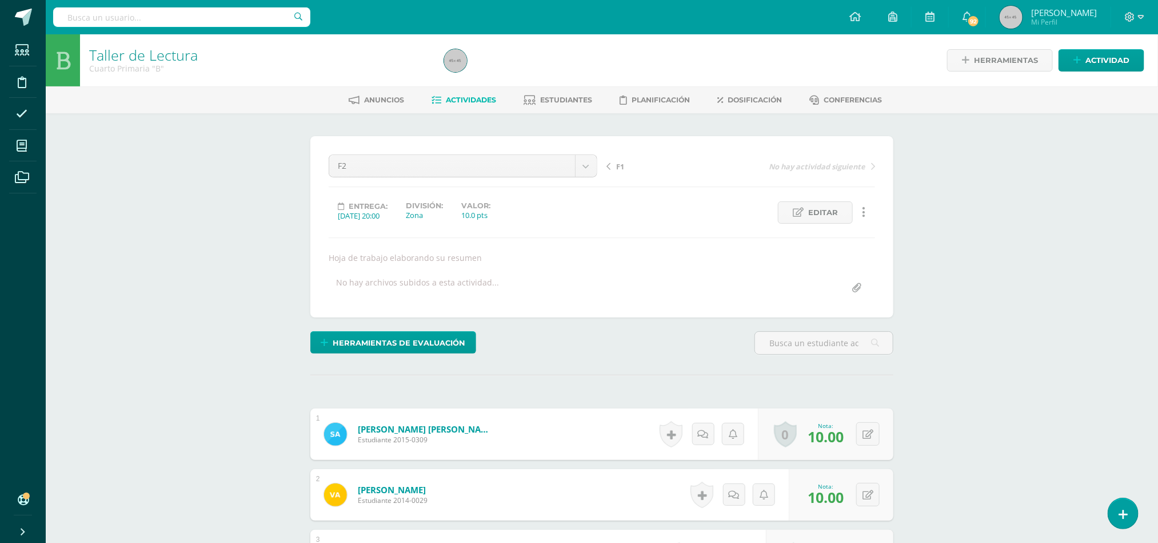
click at [436, 102] on icon at bounding box center [437, 100] width 10 height 10
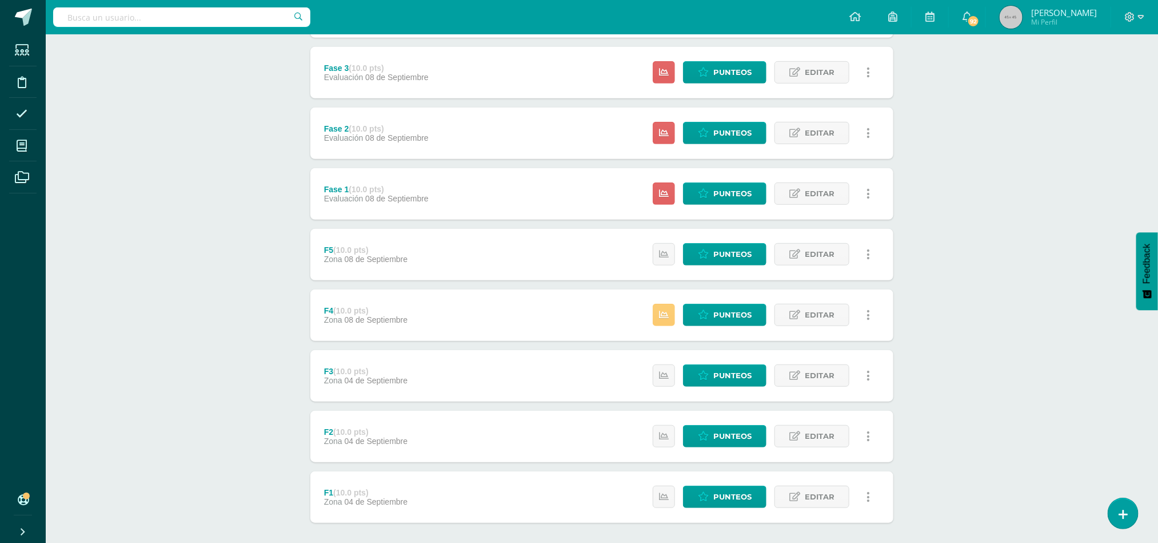
scroll to position [274, 0]
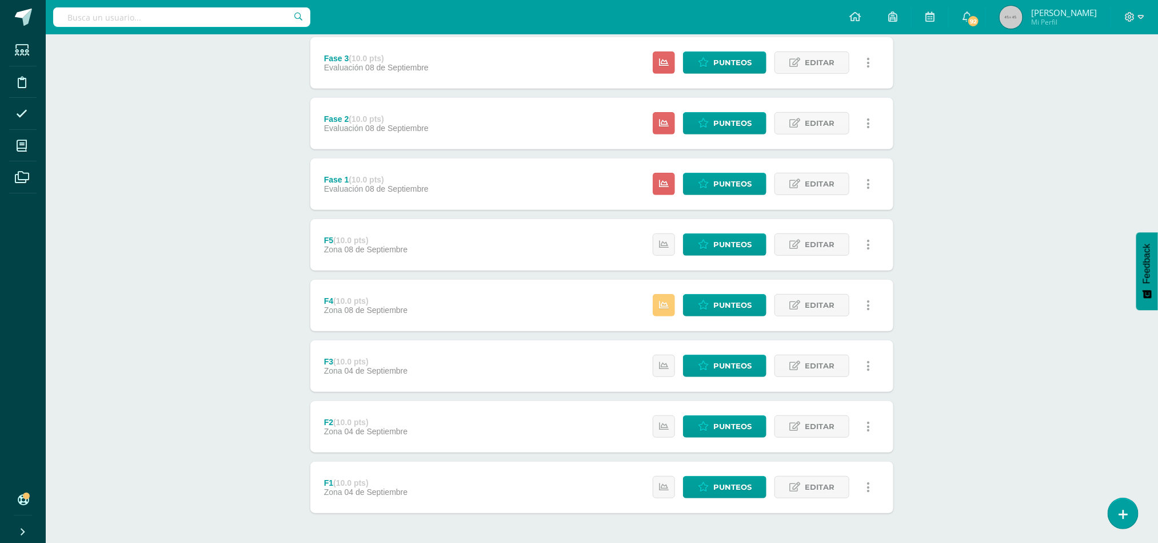
click at [544, 368] on div "F3 (10.0 pts) Zona 04 de Septiembre Estatus de Actividad: 0 Estudiantes sin cal…" at bounding box center [601, 365] width 583 height 51
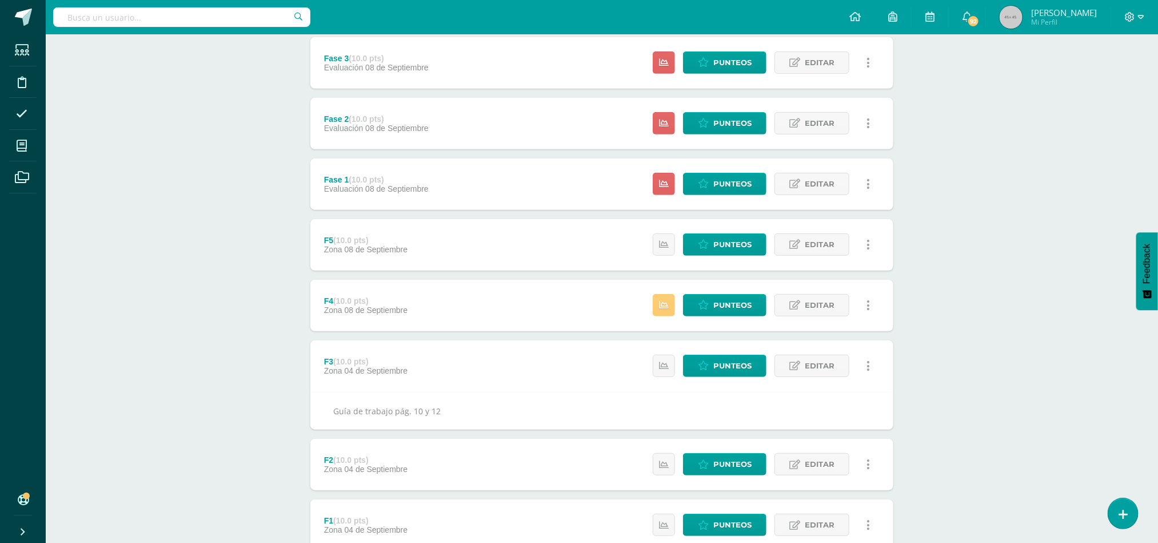
click at [731, 354] on div "Estatus de Actividad: 0 Estudiantes sin calificar 0 Estudiantes con cero Media …" at bounding box center [765, 365] width 258 height 51
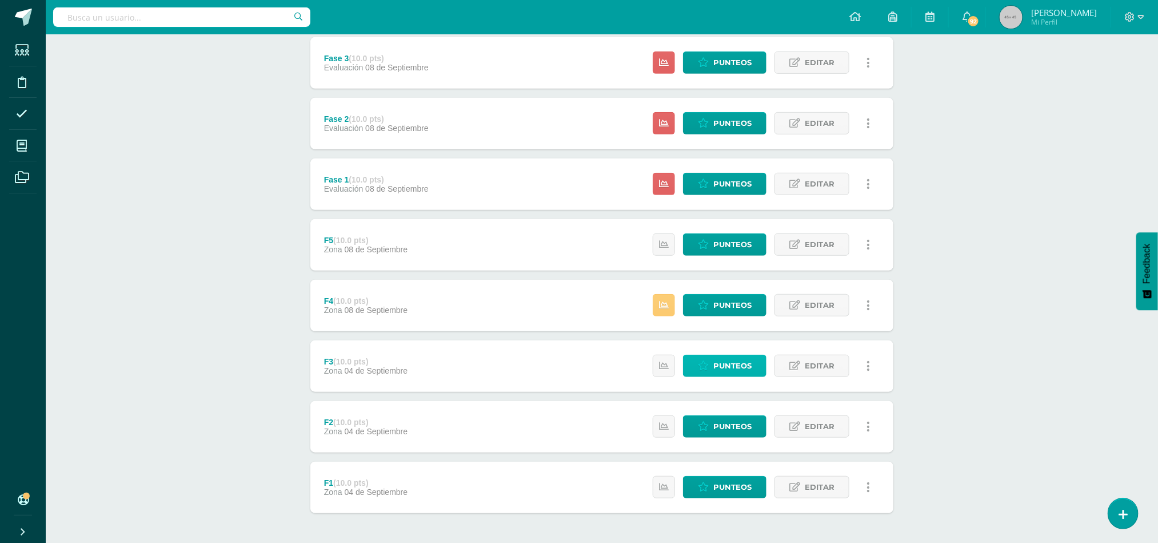
click at [729, 357] on span "Punteos" at bounding box center [733, 365] width 38 height 21
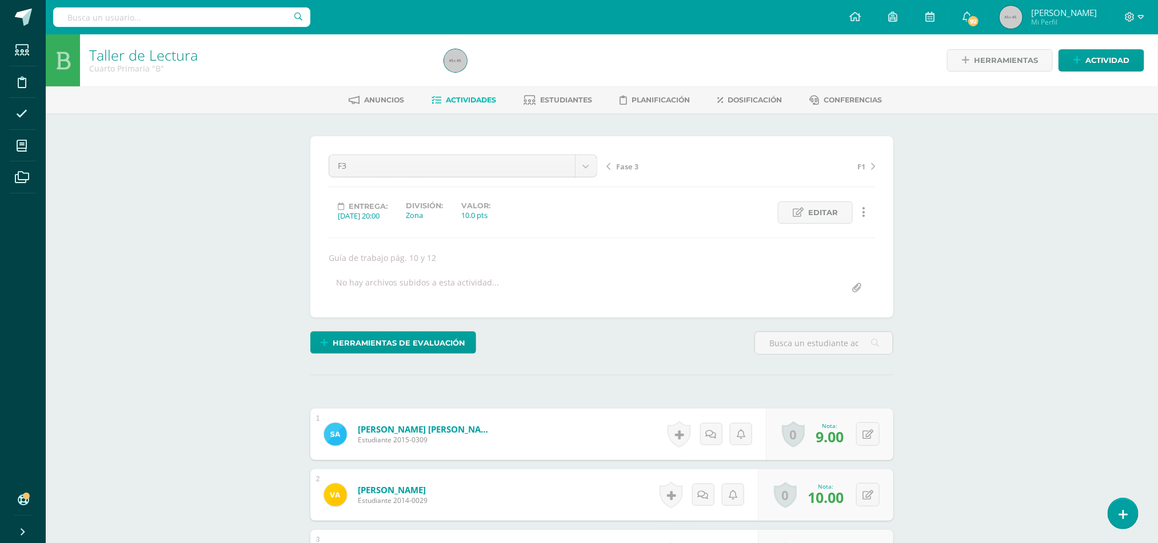
click at [473, 93] on link "Actividades" at bounding box center [464, 100] width 65 height 18
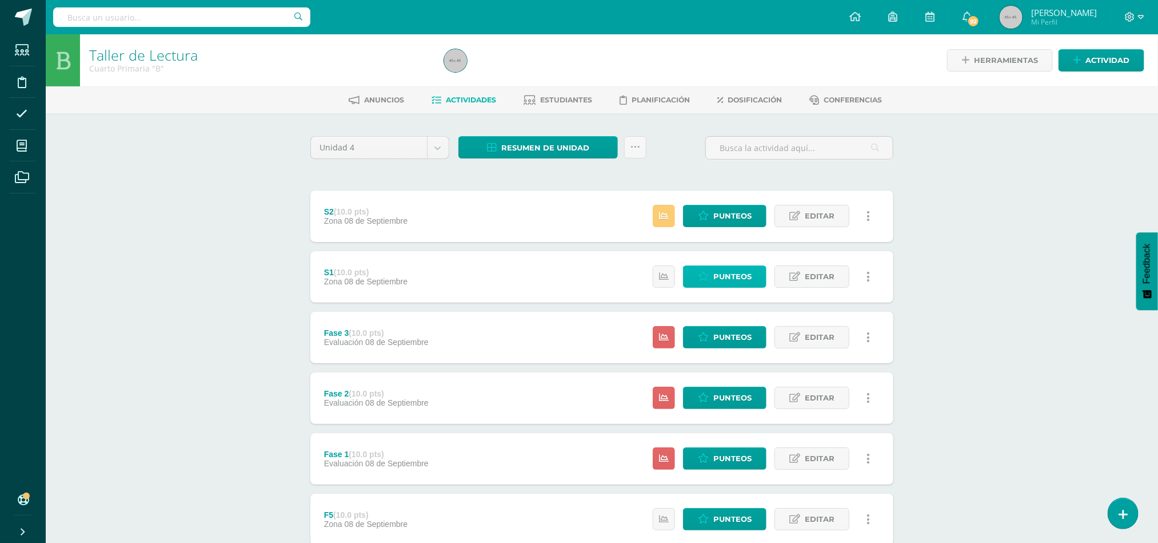
click at [715, 273] on span "Punteos" at bounding box center [733, 276] width 38 height 21
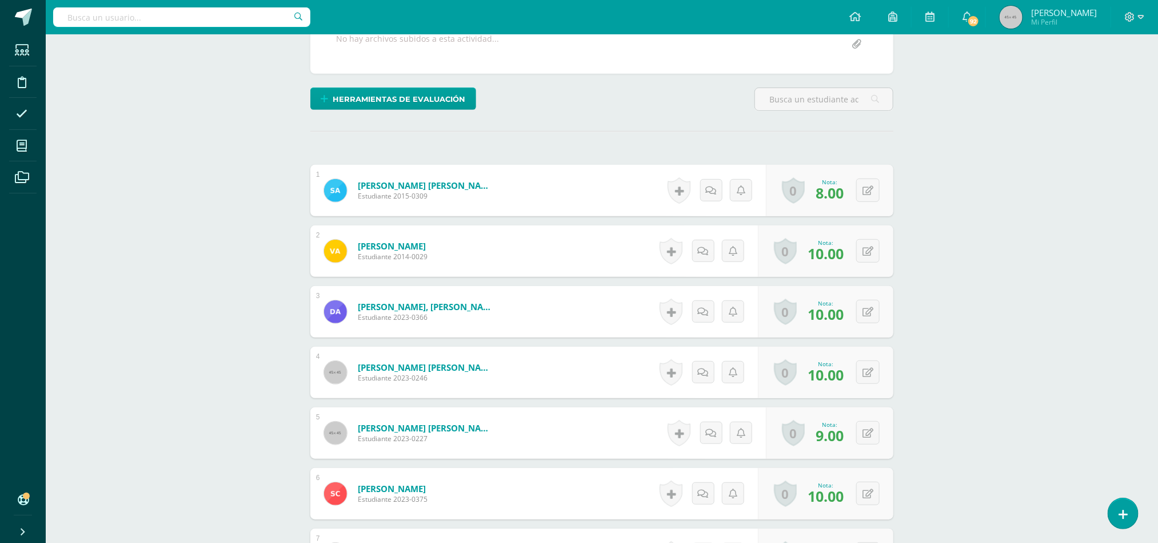
scroll to position [247, 0]
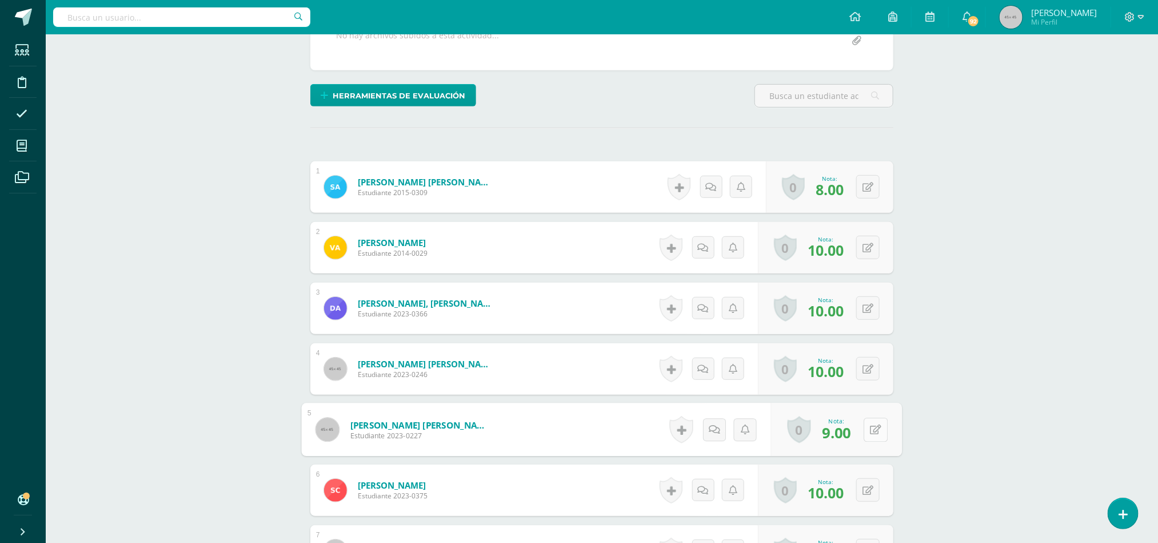
click at [871, 431] on icon at bounding box center [876, 429] width 11 height 10
type input "10"
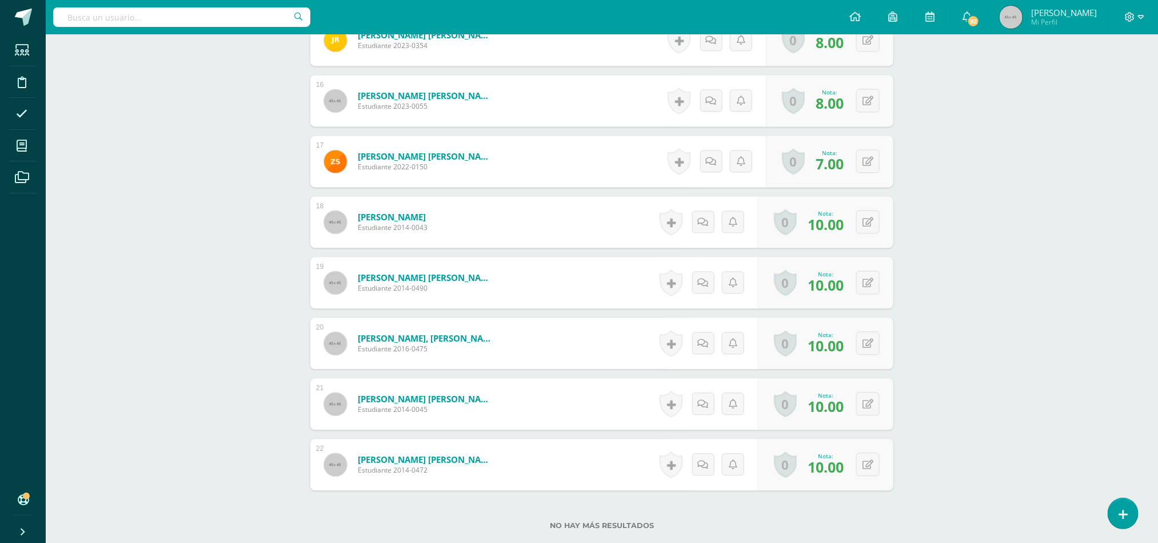
scroll to position [0, 0]
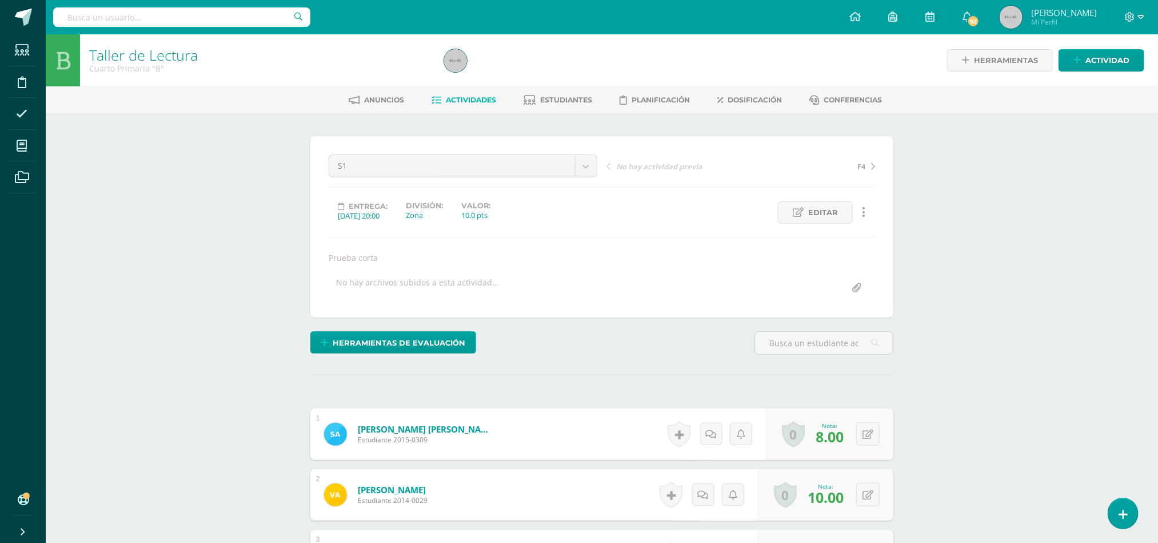
click at [452, 96] on span "Actividades" at bounding box center [472, 99] width 50 height 9
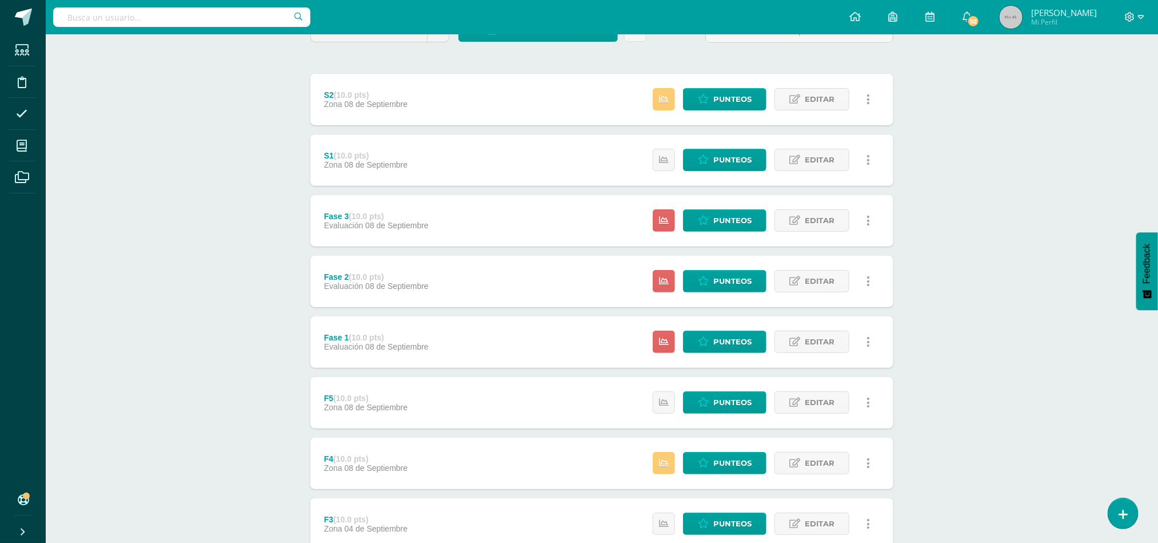
scroll to position [121, 0]
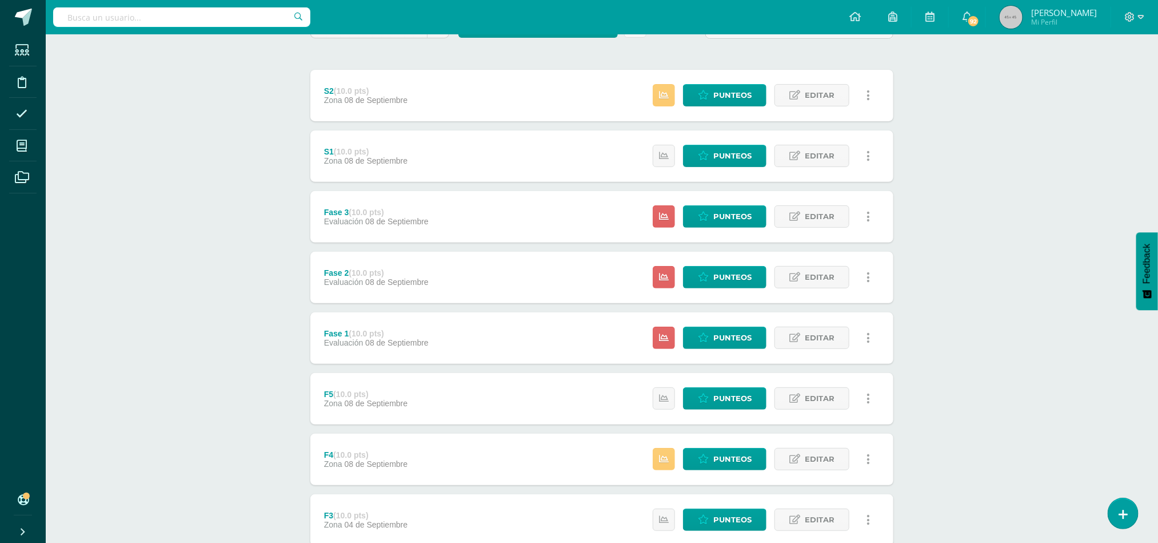
click at [520, 457] on div "F4 (10.0 pts) Zona 08 de Septiembre Estatus de Actividad: 2 Estudiantes sin cal…" at bounding box center [601, 458] width 583 height 51
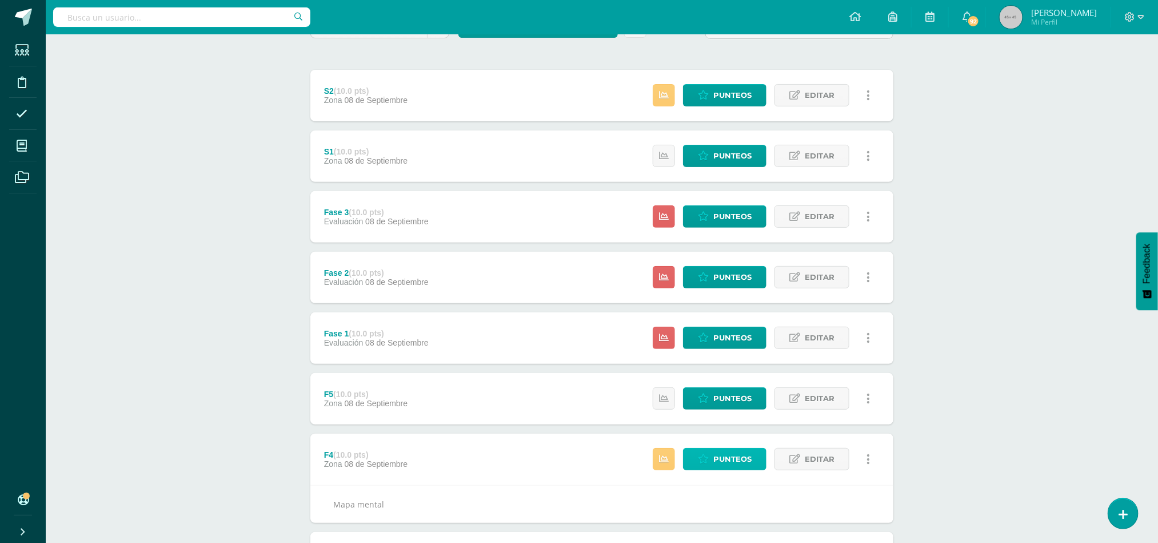
click at [731, 455] on span "Punteos" at bounding box center [733, 458] width 38 height 21
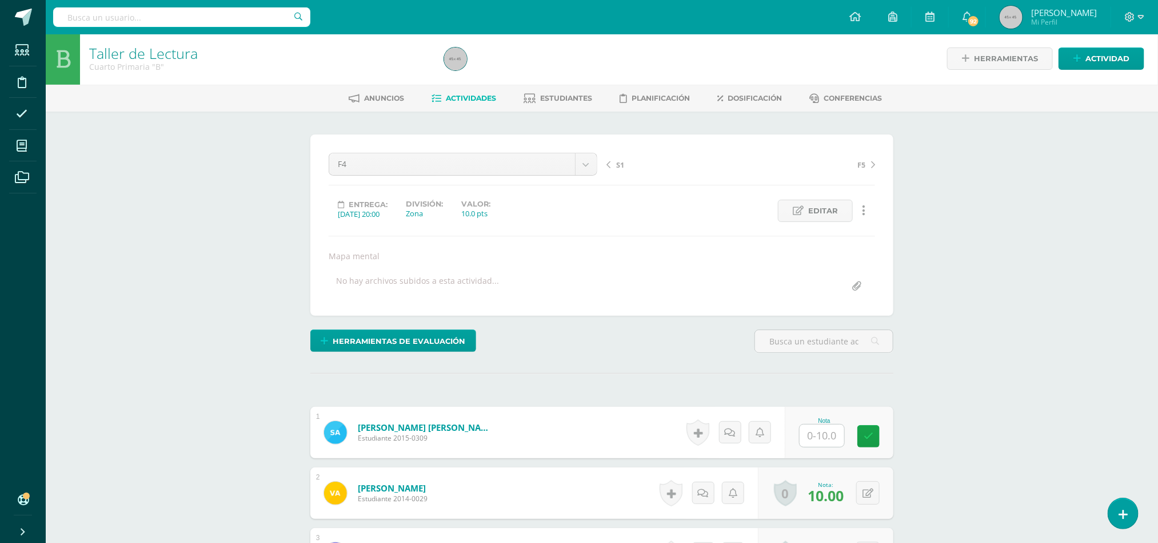
scroll to position [2, 0]
click at [823, 438] on input "text" at bounding box center [829, 435] width 46 height 23
type input "8"
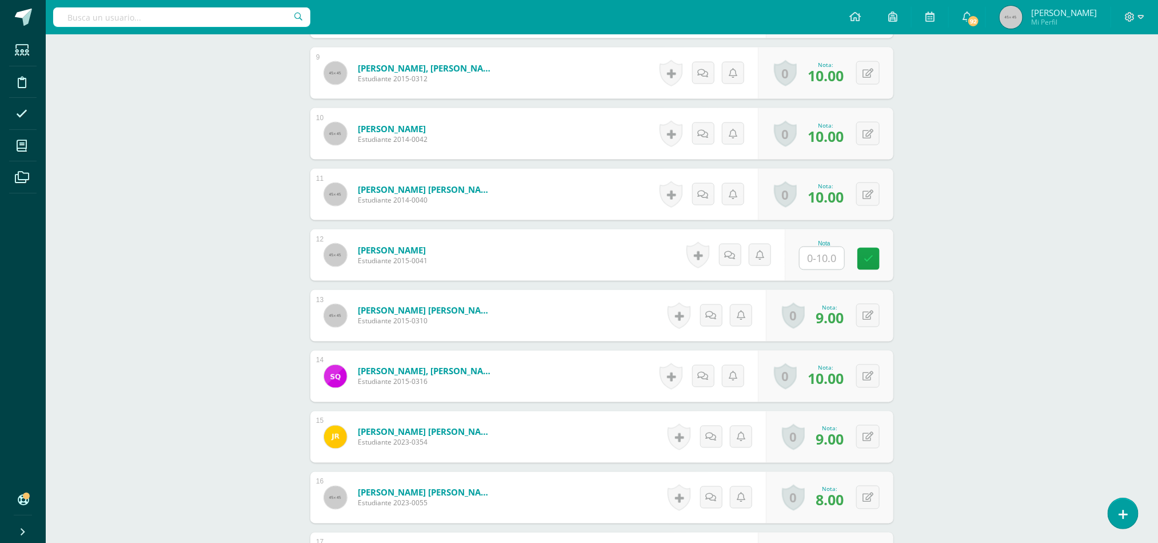
scroll to position [0, 0]
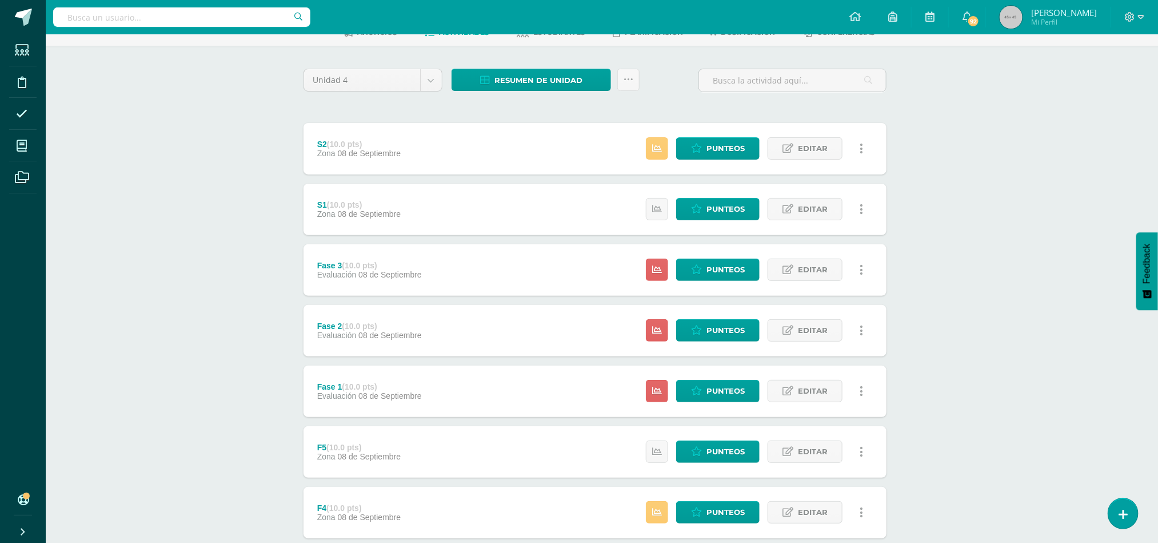
scroll to position [76, 7]
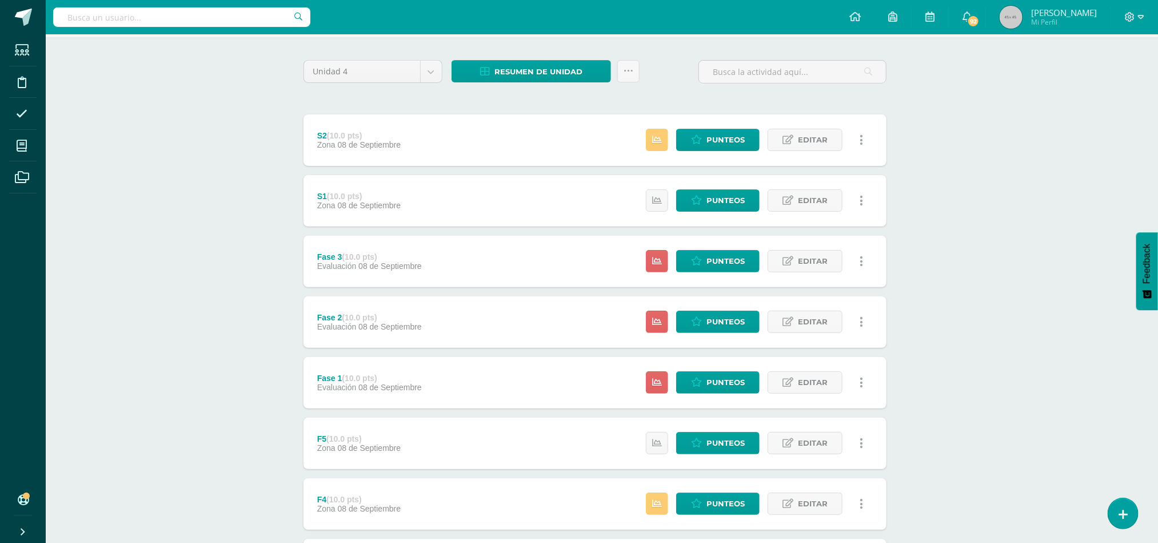
click at [505, 431] on div "F5 (10.0 pts) Zona 08 de Septiembre Estatus de Actividad: 0 Estudiantes sin cal…" at bounding box center [595, 442] width 583 height 51
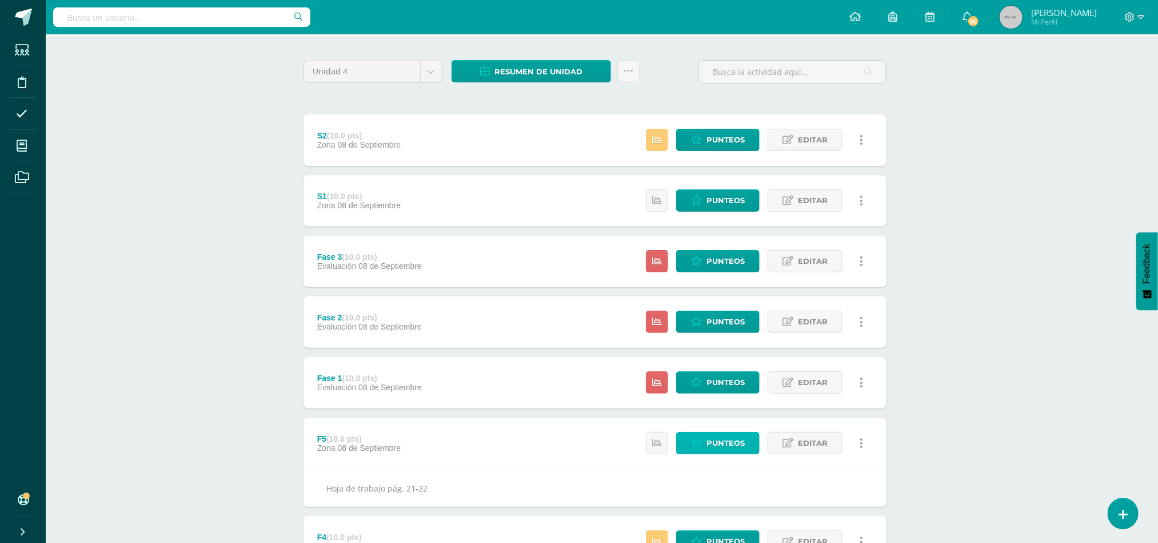
click at [707, 439] on span "Punteos" at bounding box center [726, 442] width 38 height 21
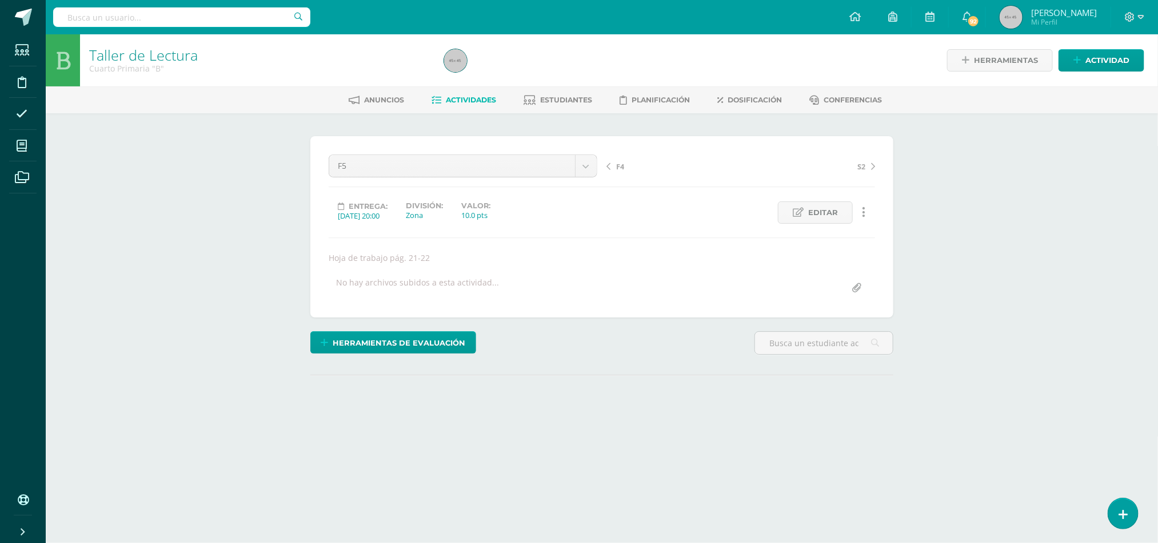
click at [707, 439] on div "¿Estás seguro que quieres eliminar esta actividad? Esto borrará la actividad y …" at bounding box center [602, 288] width 592 height 305
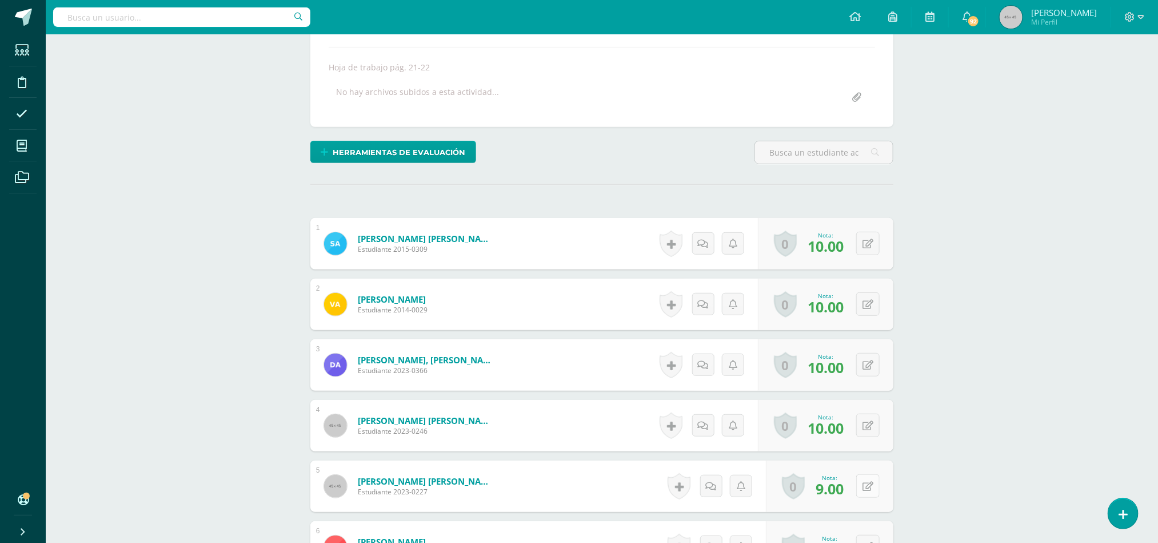
scroll to position [191, 0]
click at [871, 490] on icon at bounding box center [876, 485] width 11 height 10
type input "10"
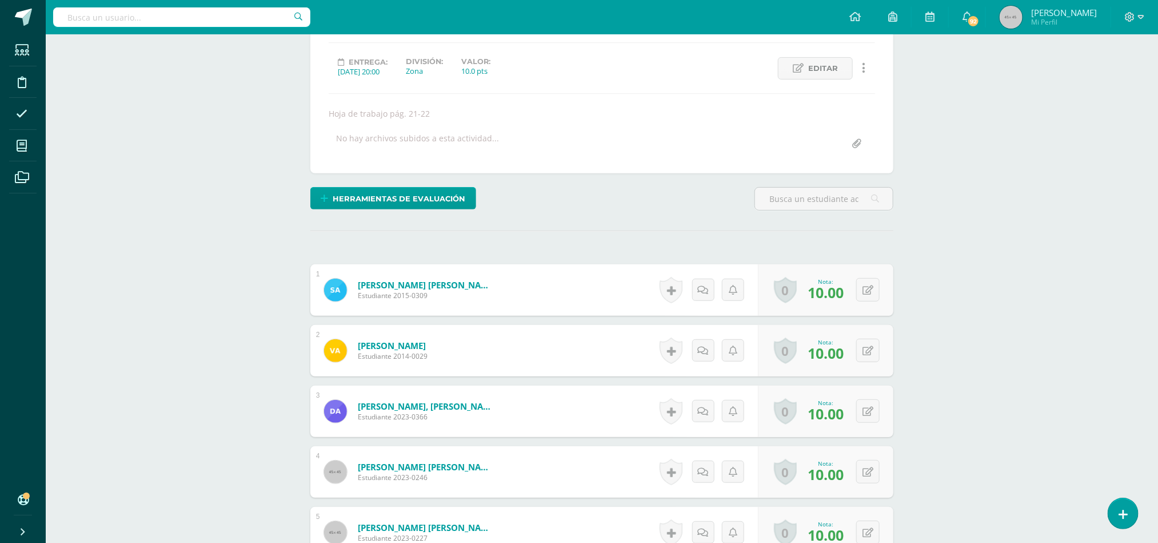
scroll to position [0, 0]
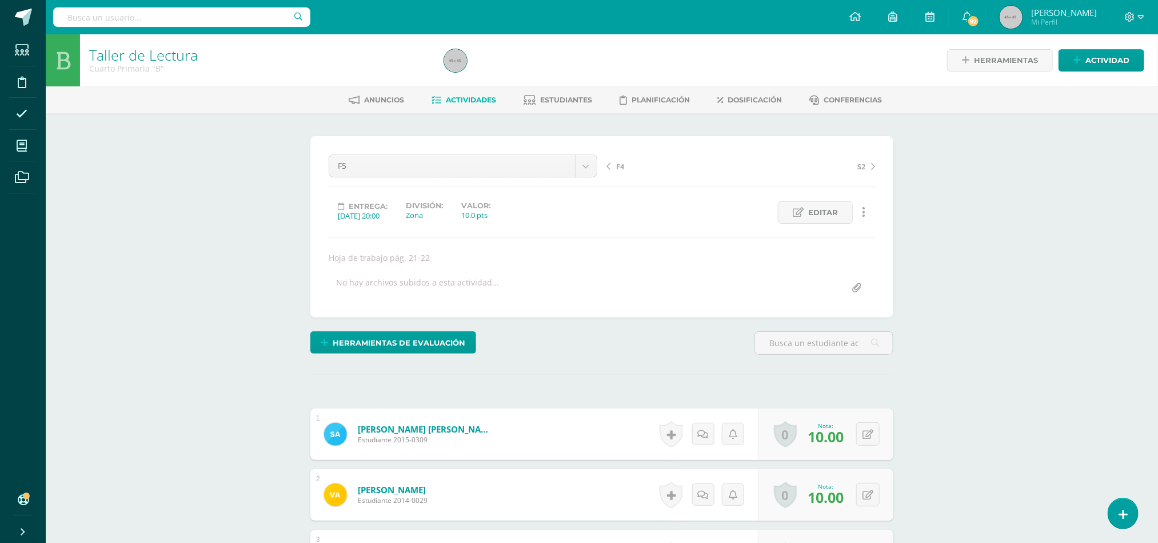
click at [451, 103] on link "Actividades" at bounding box center [464, 100] width 65 height 18
click at [448, 97] on span "Actividades" at bounding box center [472, 99] width 50 height 9
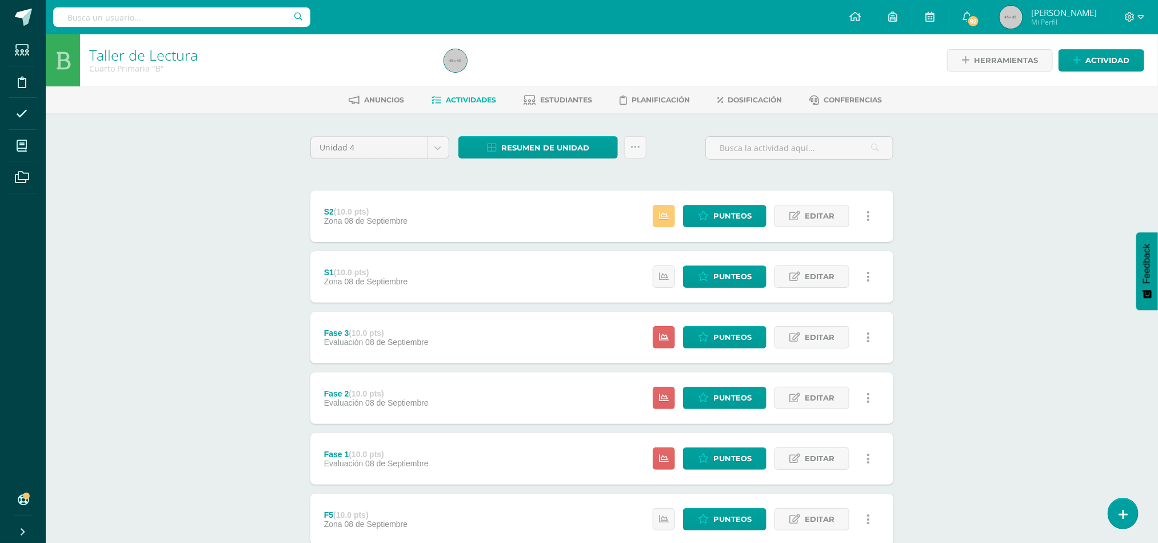
click at [495, 212] on div "S2 (10.0 pts) Zona [DATE] Estatus de Actividad: 0 Estudiantes sin calificar 2 E…" at bounding box center [601, 215] width 583 height 51
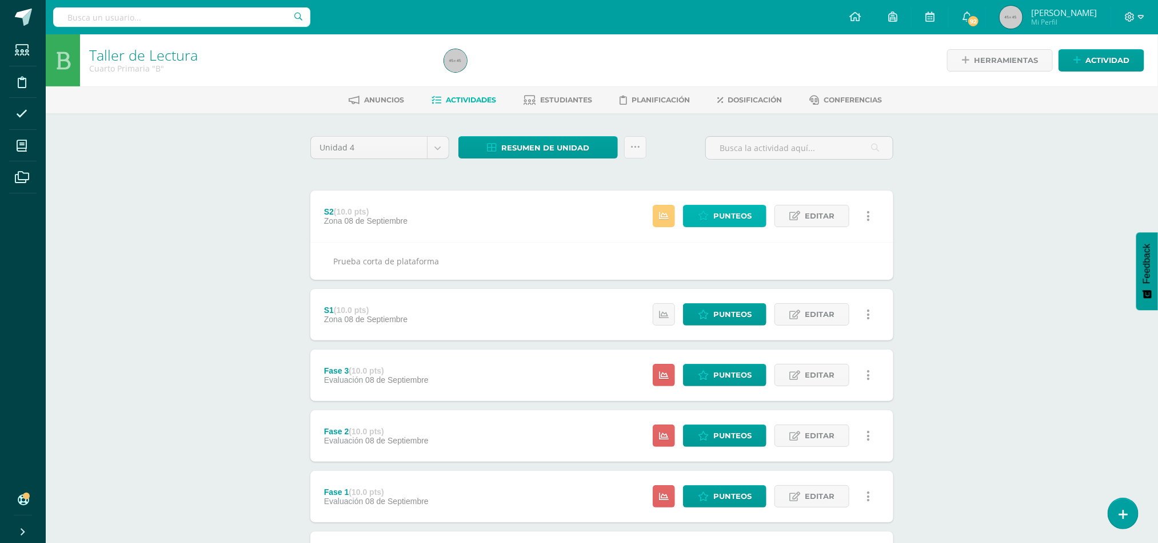
click at [707, 215] on icon at bounding box center [703, 216] width 11 height 10
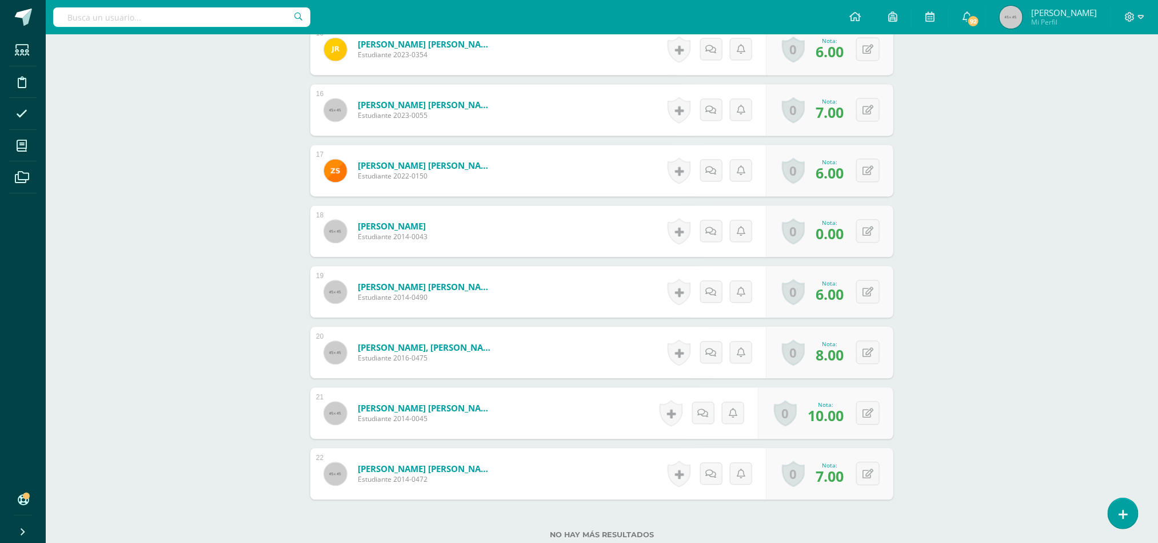
scroll to position [1237, 0]
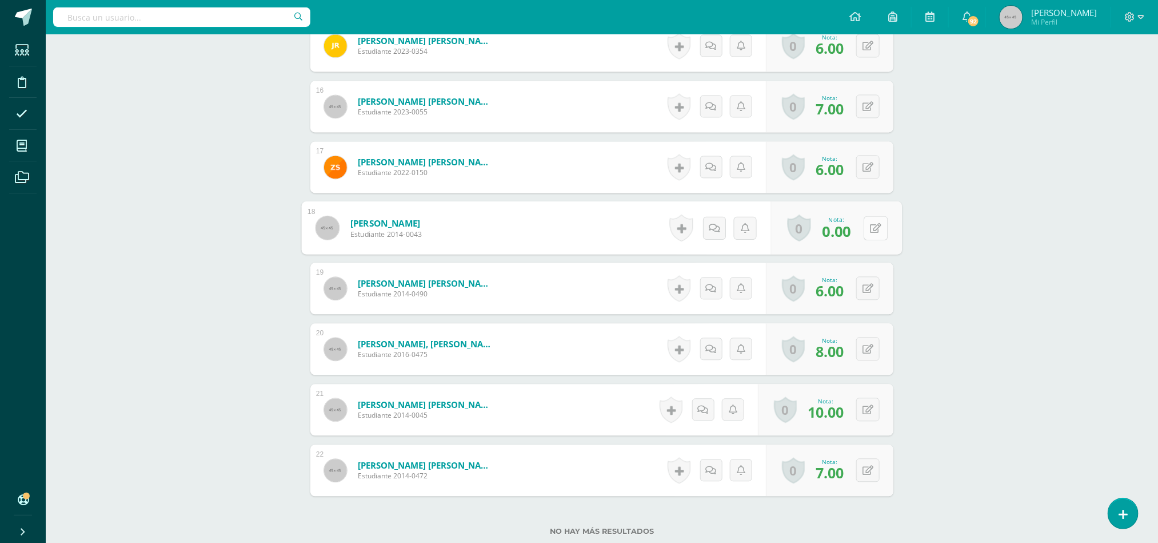
click at [866, 228] on button at bounding box center [876, 228] width 24 height 24
type input "6"
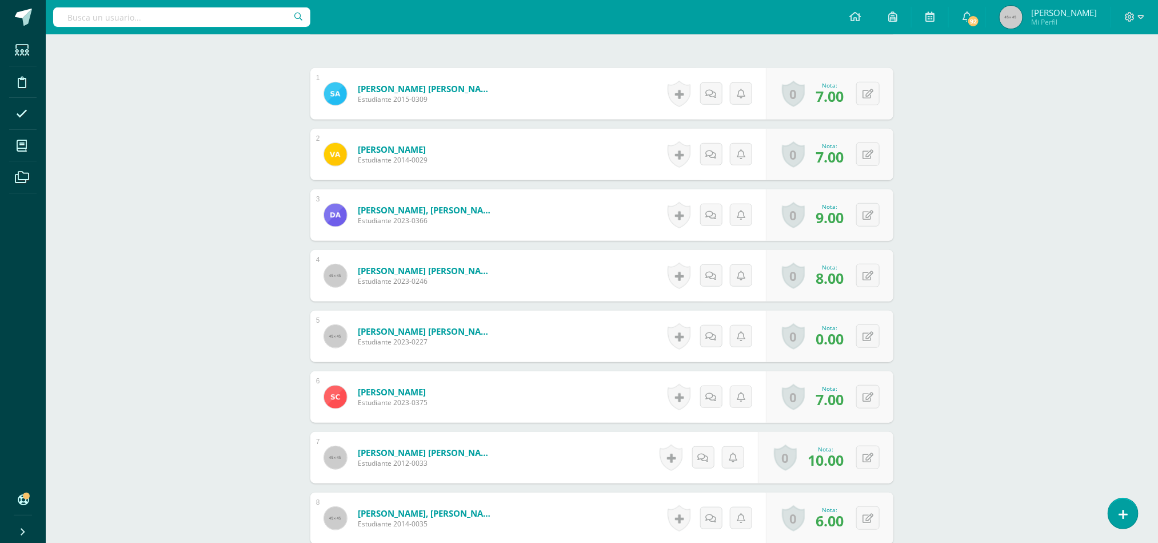
scroll to position [381, 0]
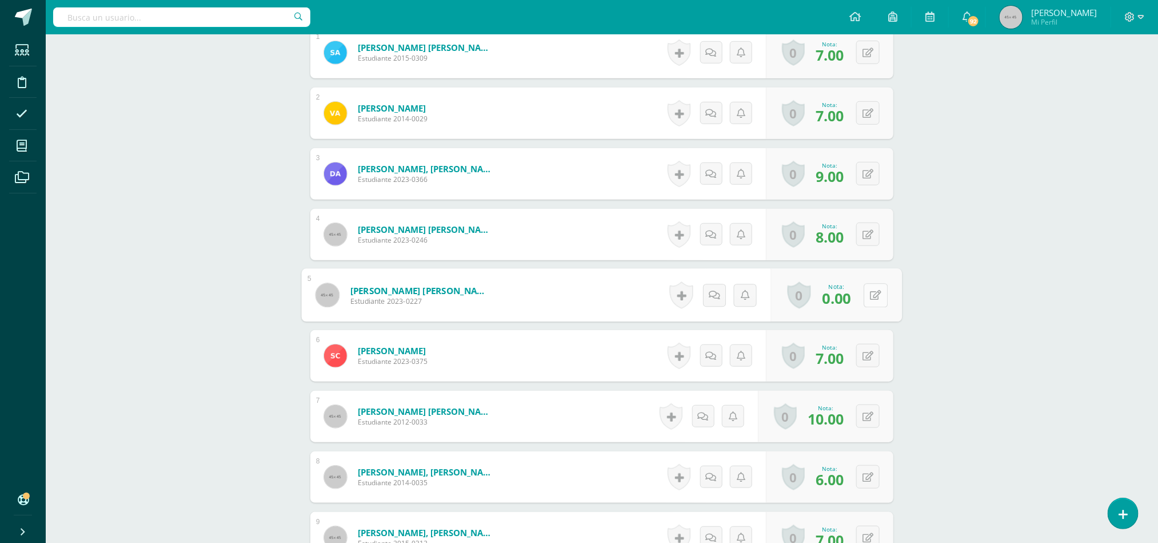
click at [871, 300] on icon at bounding box center [876, 295] width 11 height 10
type input "8"
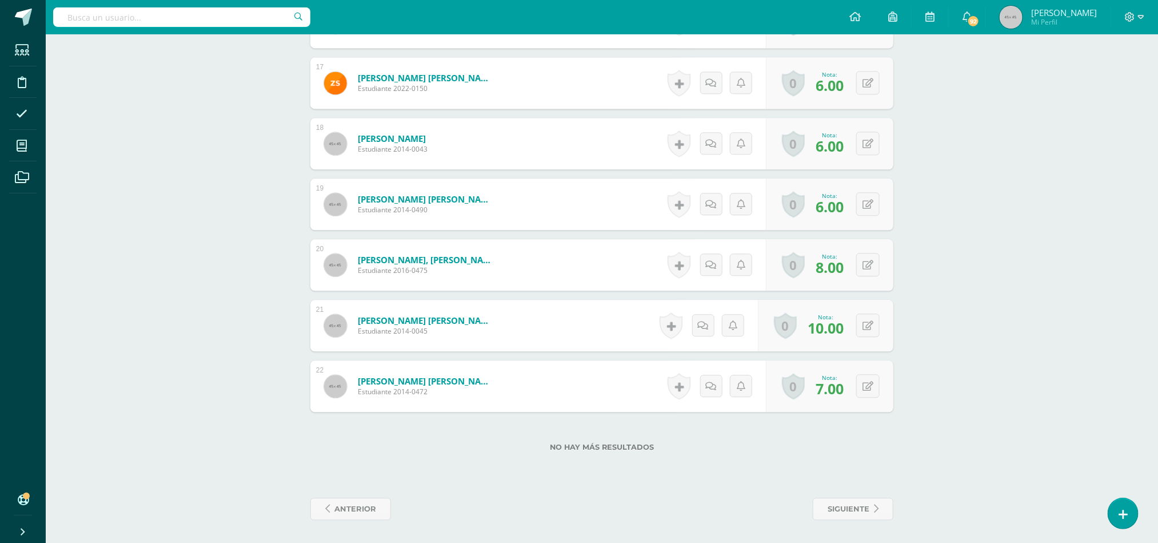
scroll to position [0, 0]
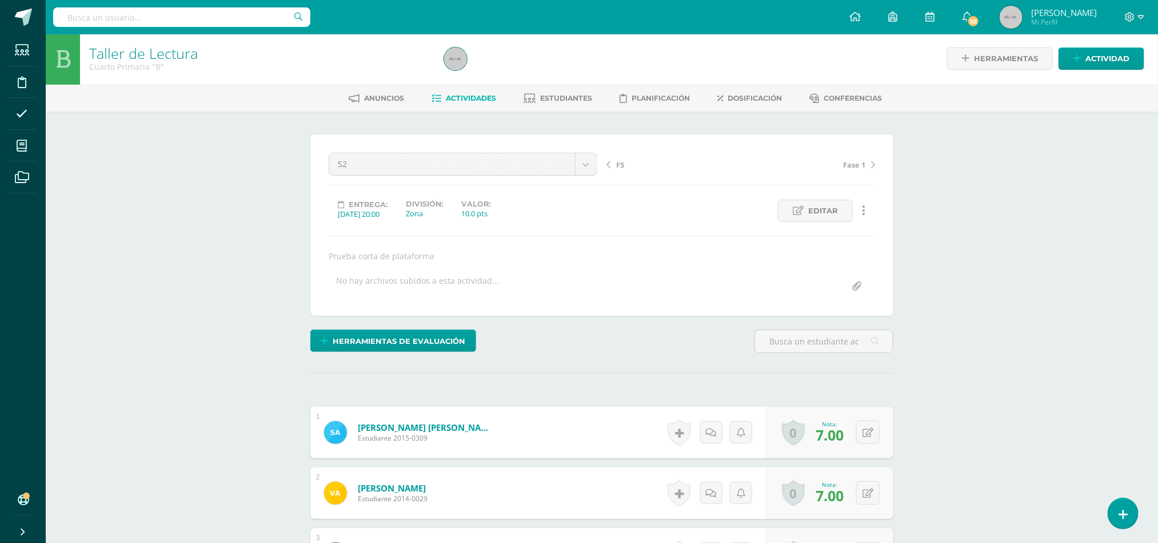
scroll to position [2, 0]
click at [432, 99] on icon at bounding box center [437, 98] width 10 height 10
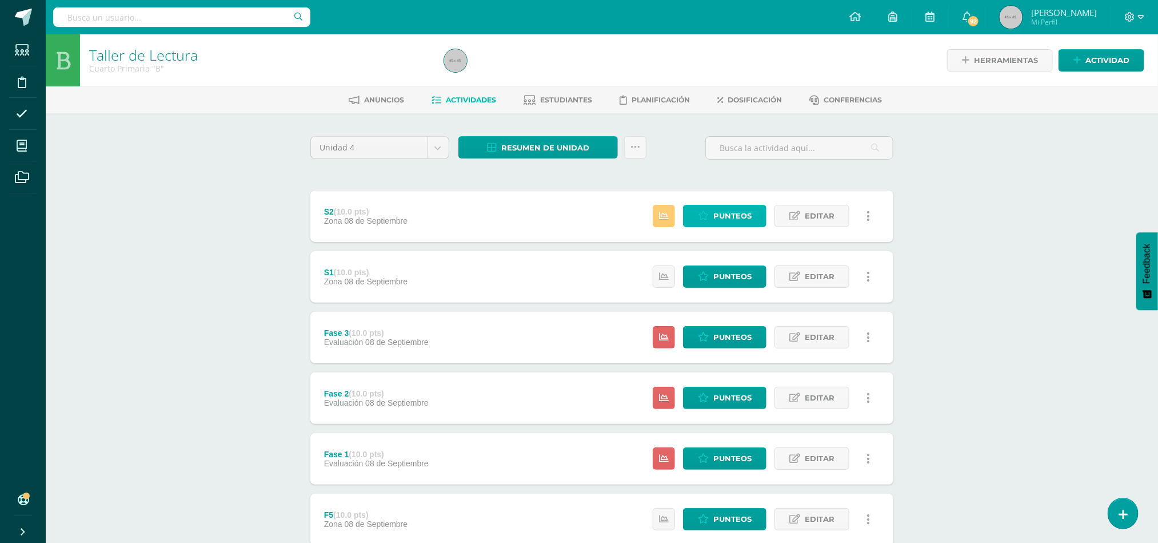
click at [718, 212] on span "Punteos" at bounding box center [733, 215] width 38 height 21
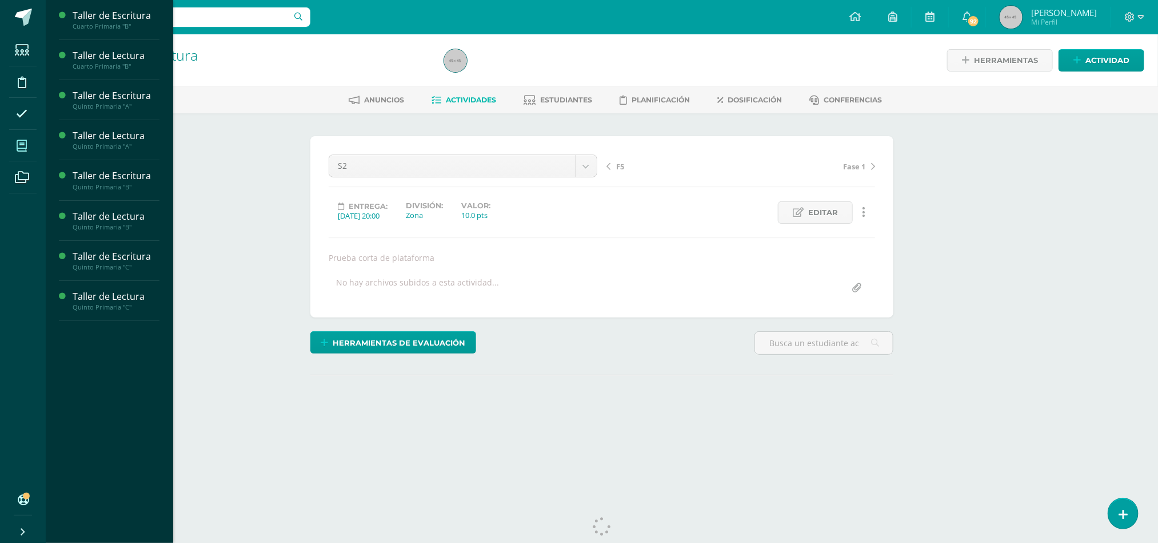
click at [29, 142] on span at bounding box center [22, 146] width 26 height 26
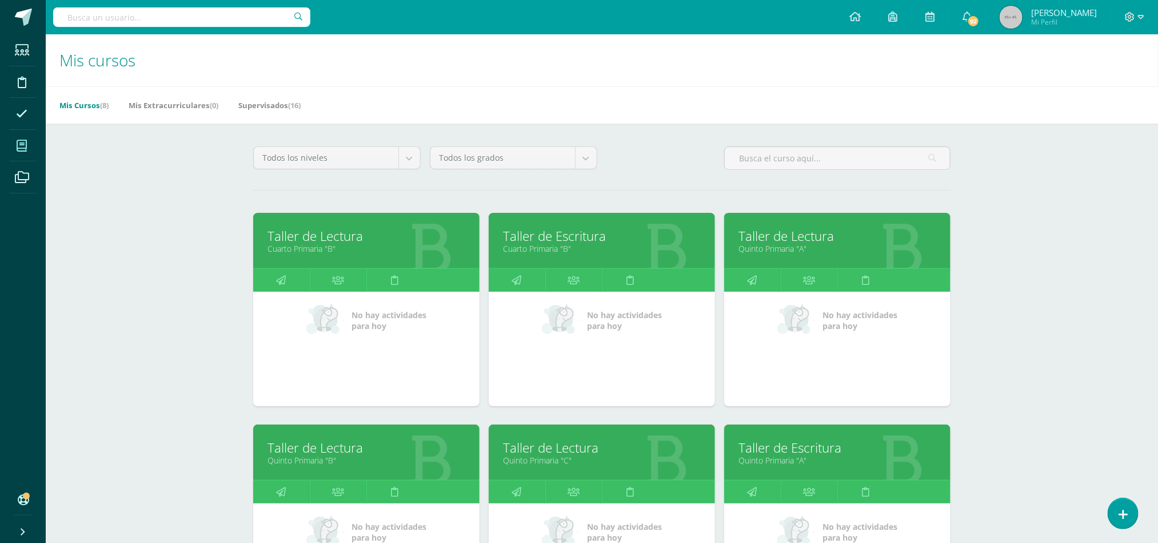
click at [561, 238] on link "Taller de Escritura" at bounding box center [602, 236] width 198 height 18
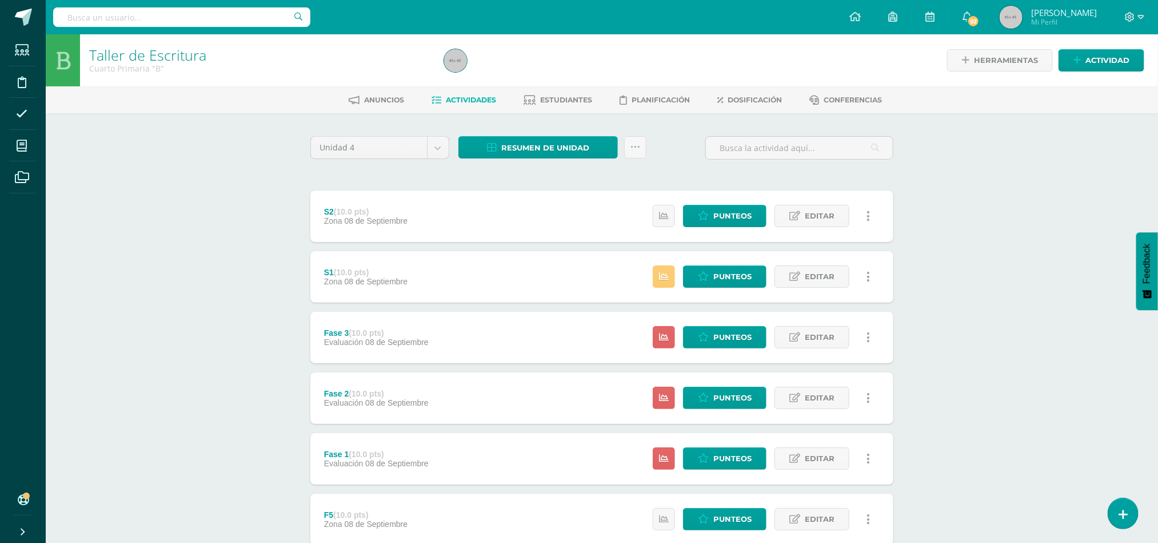
click at [448, 284] on div "S1 (10.0 pts) Zona [DATE] Estatus de Actividad: 3 Estudiantes sin calificar 0 E…" at bounding box center [601, 276] width 583 height 51
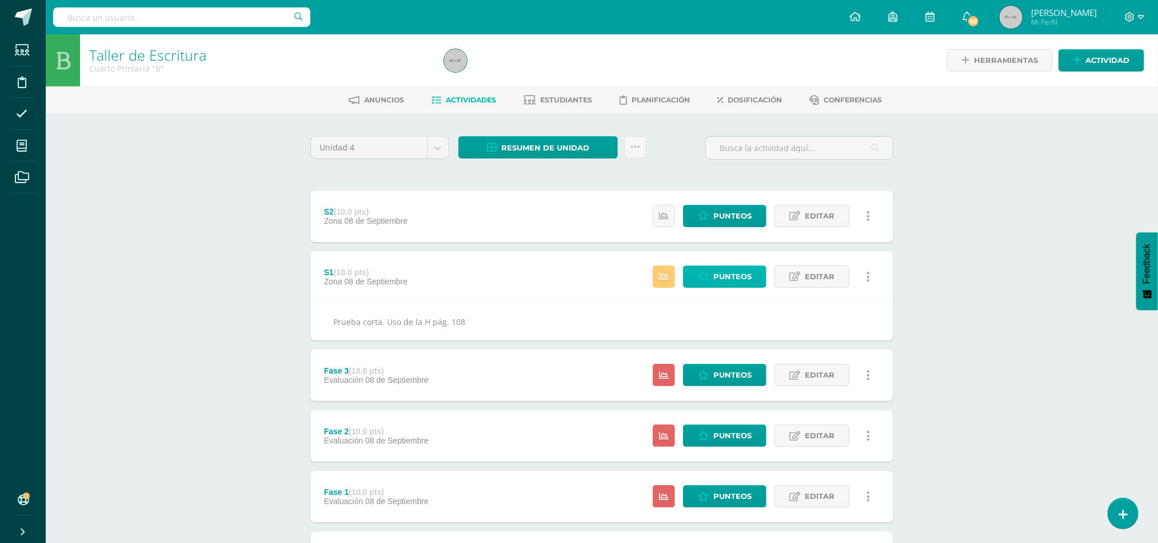
click at [731, 277] on span "Punteos" at bounding box center [733, 276] width 38 height 21
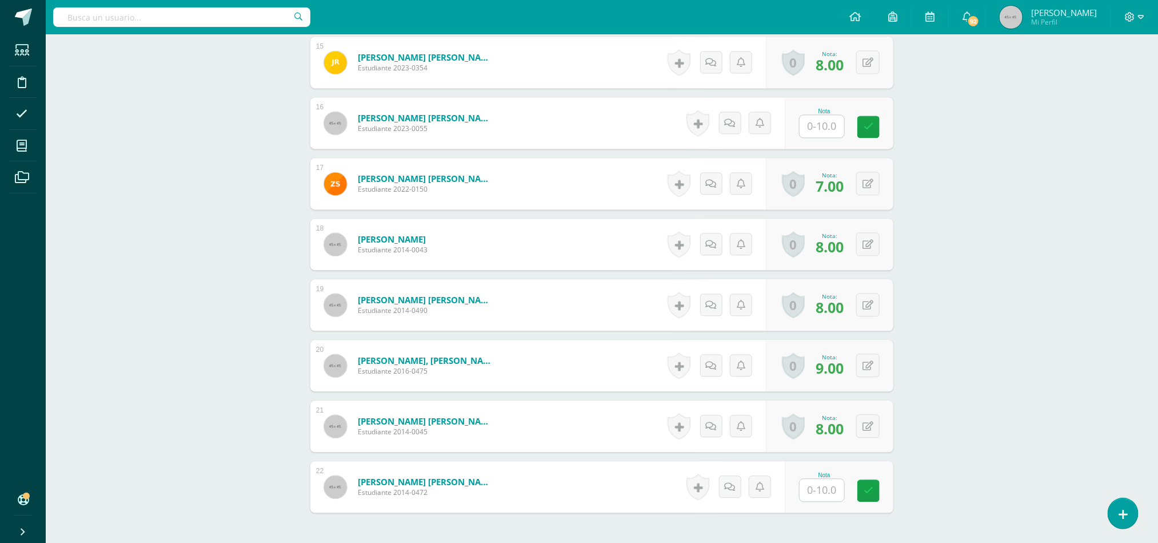
scroll to position [1196, 0]
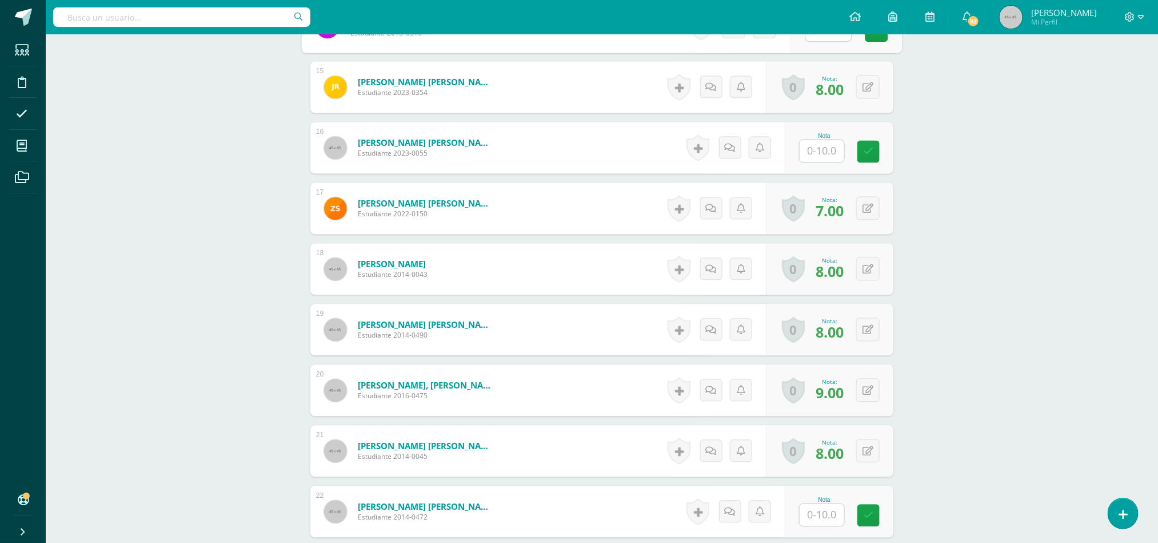
click at [823, 38] on input "text" at bounding box center [829, 29] width 46 height 23
type input "9"
click at [818, 160] on input "text" at bounding box center [829, 151] width 46 height 23
type input "8"
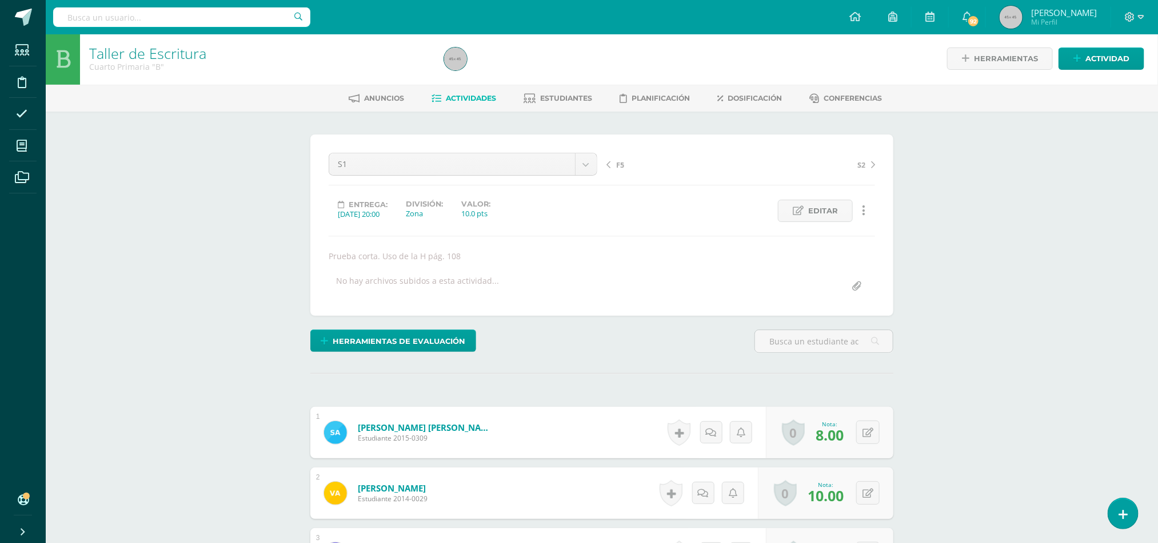
scroll to position [2, 0]
